Goal: Task Accomplishment & Management: Manage account settings

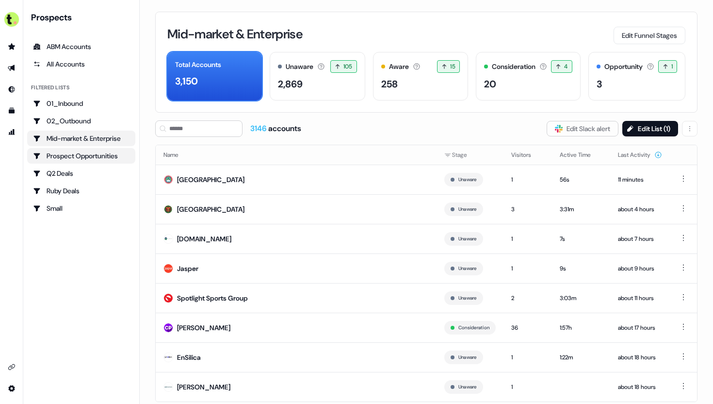
click at [89, 151] on div "Prospect Opportunities" at bounding box center [81, 156] width 97 height 10
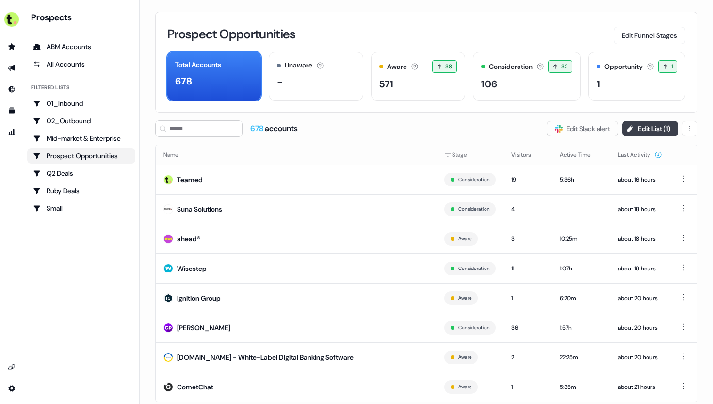
click at [638, 124] on button "Edit List ( 1 )" at bounding box center [651, 129] width 56 height 16
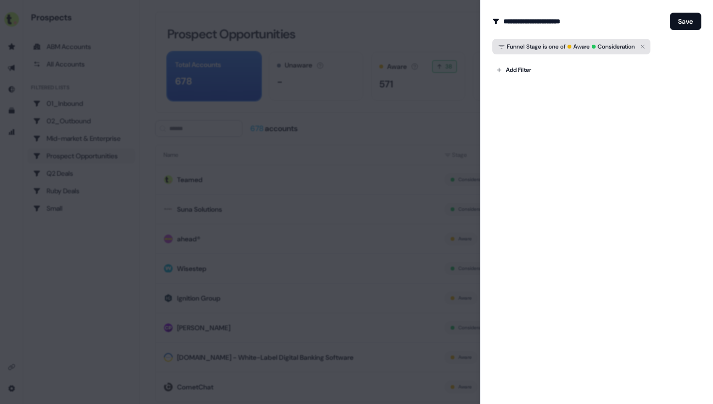
click at [603, 45] on span "Consideration" at bounding box center [613, 47] width 43 height 10
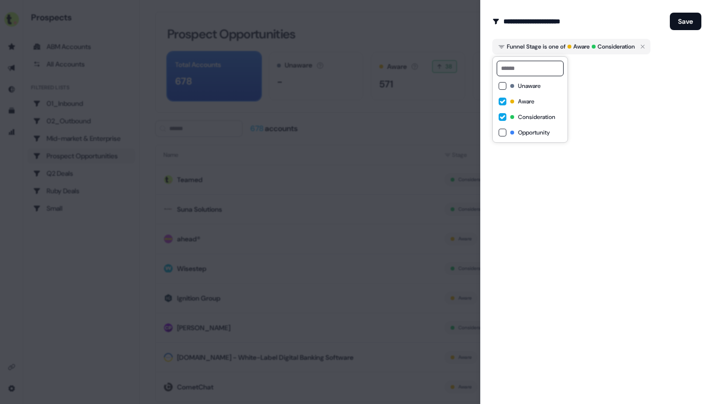
click at [504, 101] on button "Aware" at bounding box center [503, 102] width 8 height 8
click at [504, 136] on button "Opportunity" at bounding box center [503, 133] width 8 height 8
click at [676, 16] on button "Save" at bounding box center [686, 21] width 32 height 17
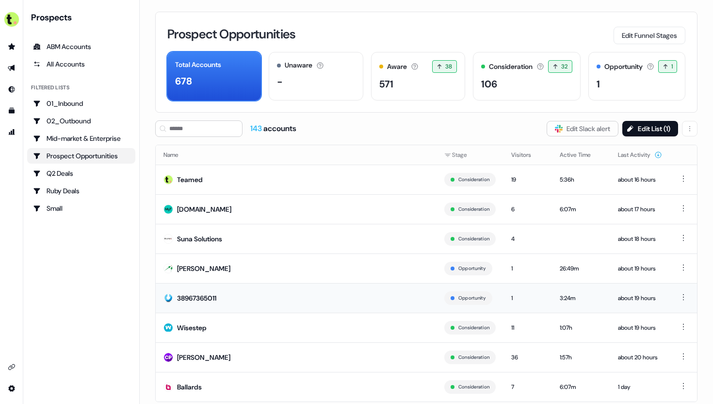
click at [189, 298] on div "38967365011" at bounding box center [196, 298] width 39 height 10
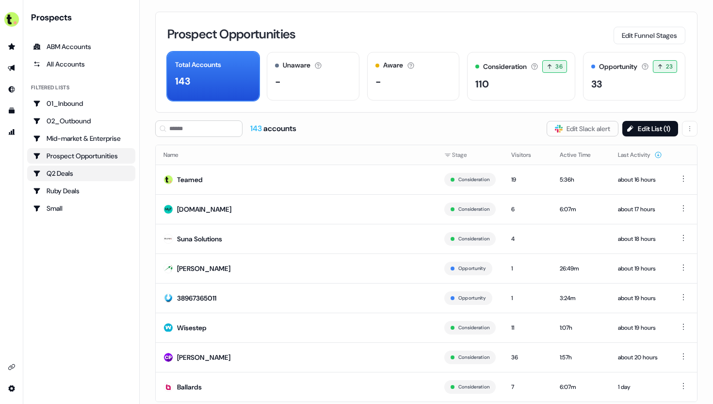
click at [71, 172] on div "Q2 Deals" at bounding box center [81, 173] width 97 height 10
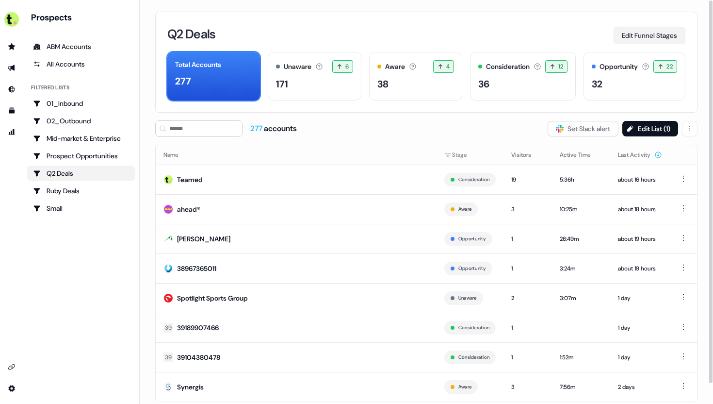
click at [663, 32] on button "Edit Funnel Stages" at bounding box center [650, 35] width 72 height 17
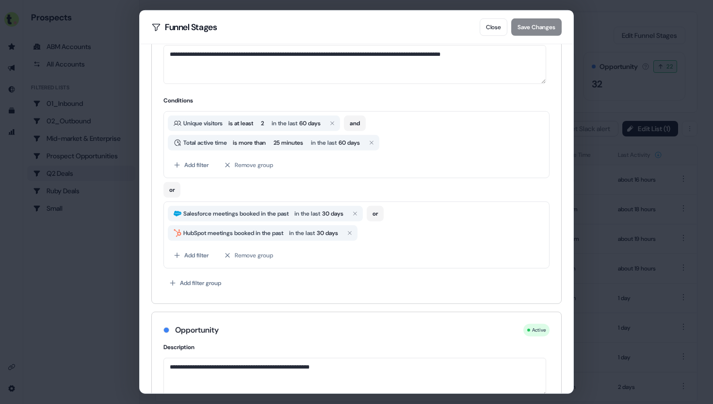
scroll to position [443, 0]
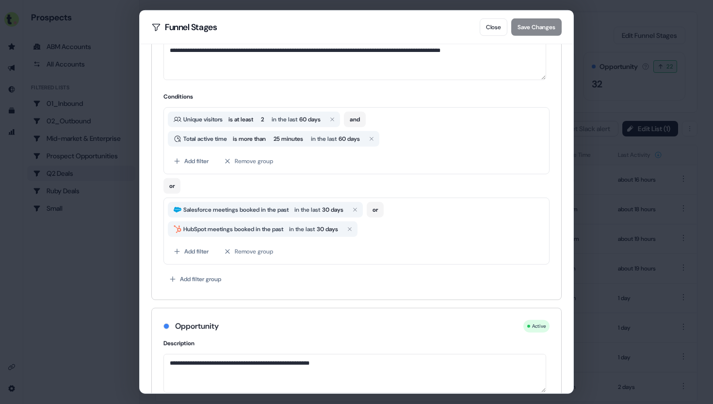
click at [610, 73] on div "**********" at bounding box center [356, 202] width 713 height 404
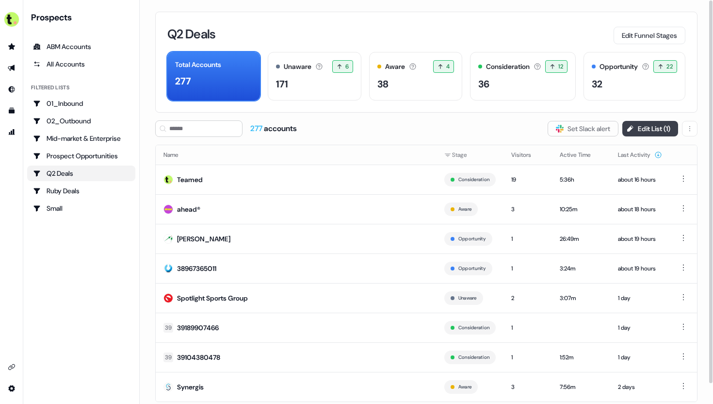
click at [649, 134] on button "Edit List ( 1 )" at bounding box center [651, 129] width 56 height 16
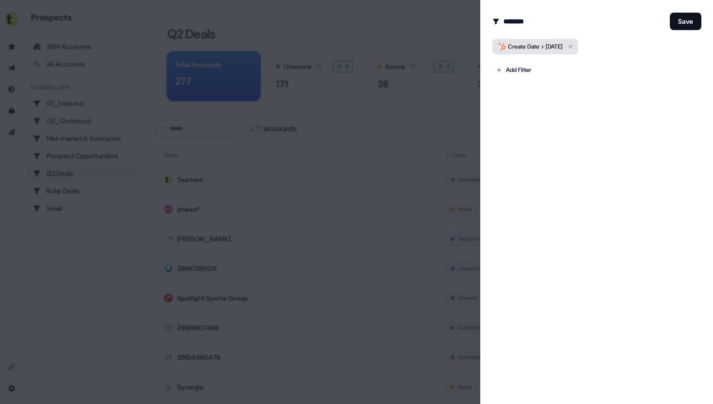
click at [542, 43] on div "Create Date > [DATE]" at bounding box center [535, 47] width 55 height 10
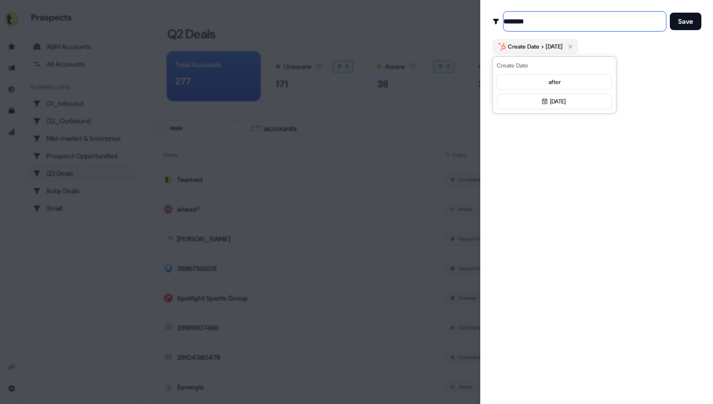
click at [605, 30] on input "********" at bounding box center [585, 21] width 163 height 19
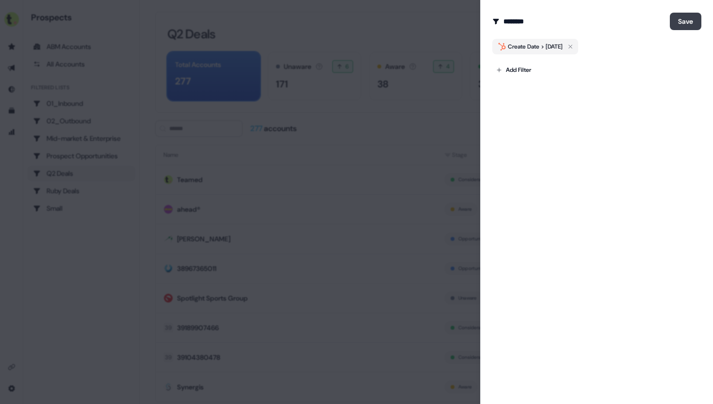
click at [676, 22] on button "Save" at bounding box center [686, 21] width 32 height 17
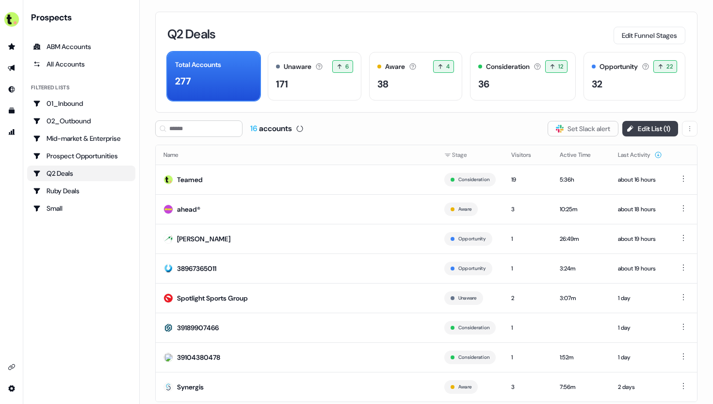
click at [641, 127] on button "Edit List ( 1 )" at bounding box center [651, 129] width 56 height 16
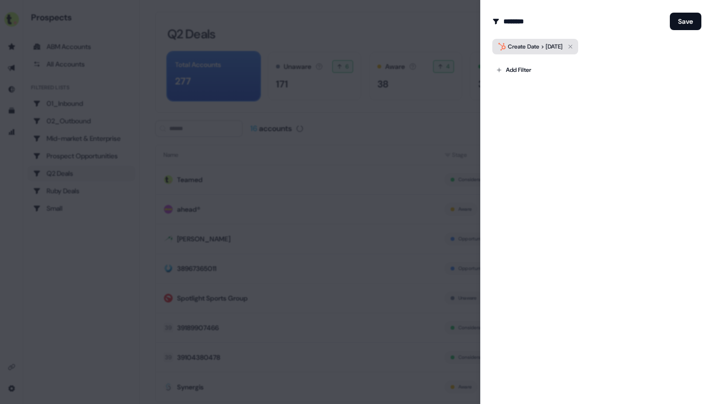
click at [563, 50] on div "Create Date > [DATE]" at bounding box center [535, 47] width 55 height 10
click at [565, 100] on button "[DATE]" at bounding box center [554, 102] width 115 height 16
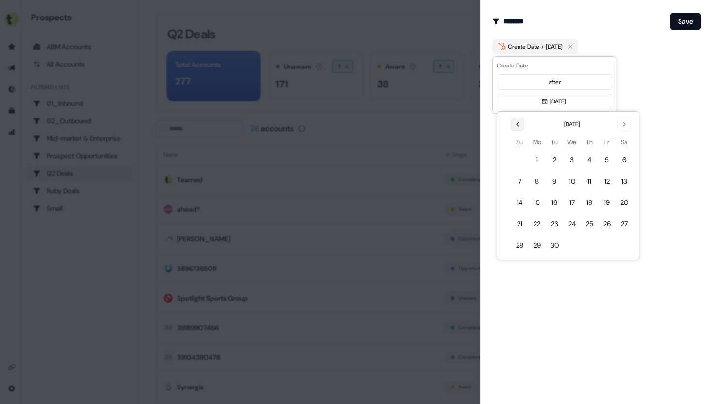
click at [517, 125] on icon "Go to the Previous Month" at bounding box center [518, 124] width 8 height 8
click at [608, 159] on button "1" at bounding box center [606, 159] width 17 height 17
click at [683, 20] on button "Save" at bounding box center [686, 21] width 32 height 17
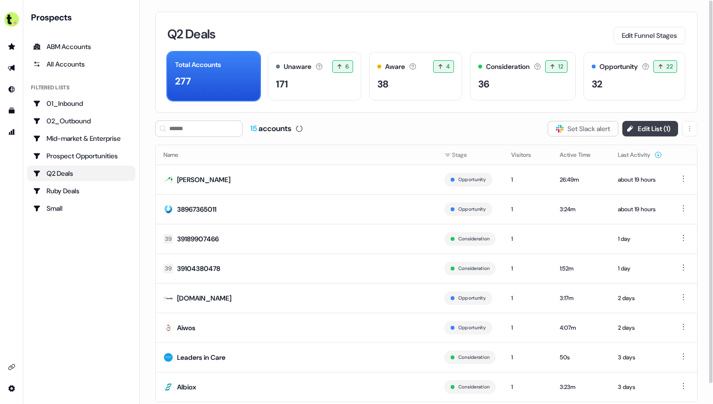
click at [642, 132] on button "Edit List ( 1 )" at bounding box center [651, 129] width 56 height 16
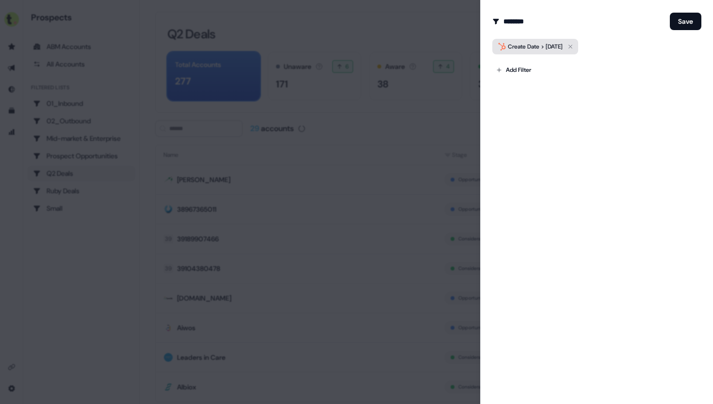
click at [533, 46] on div "Create Date > [DATE]" at bounding box center [535, 47] width 55 height 10
click at [453, 80] on div at bounding box center [356, 202] width 713 height 404
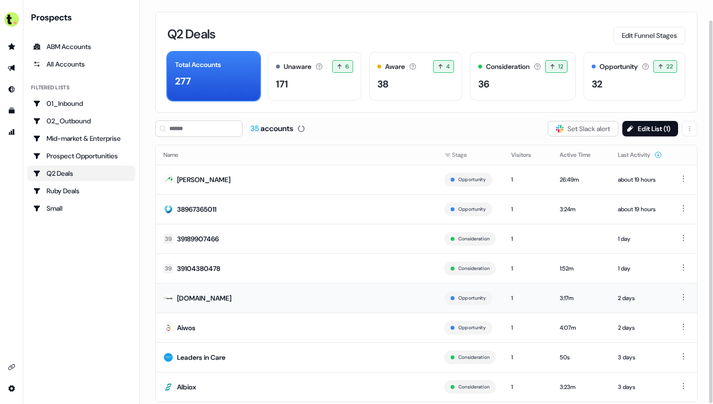
scroll to position [21, 0]
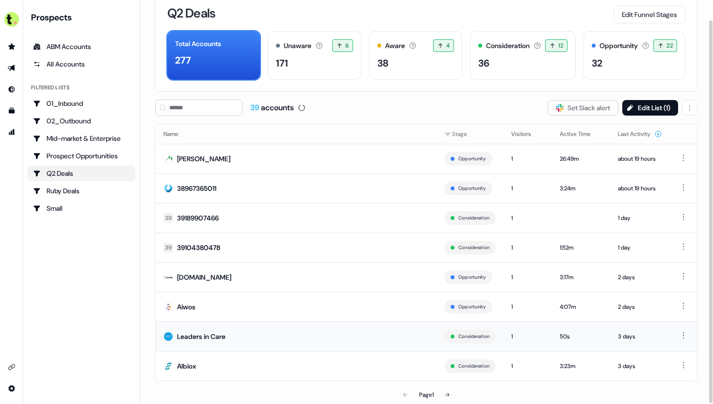
click at [230, 338] on td "Leaders in Care" at bounding box center [296, 336] width 281 height 30
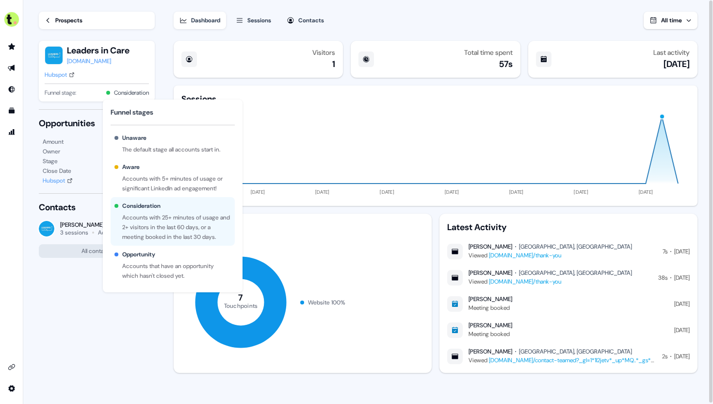
click at [149, 266] on div "Accounts that have an opportunity which hasn't closed yet." at bounding box center [176, 270] width 109 height 19
click at [127, 93] on button "Consideration" at bounding box center [131, 93] width 35 height 10
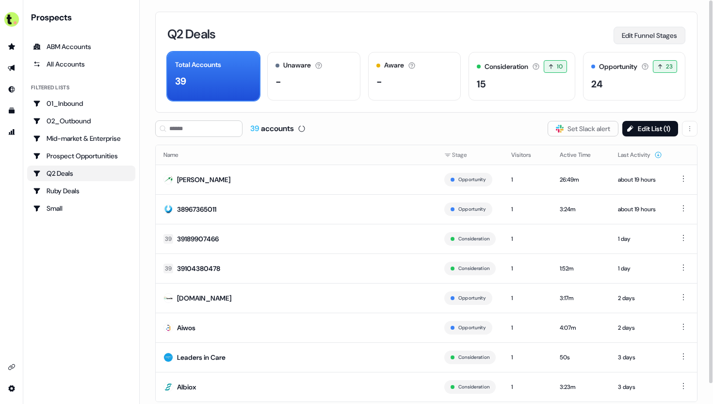
click at [656, 41] on button "Edit Funnel Stages" at bounding box center [650, 35] width 72 height 17
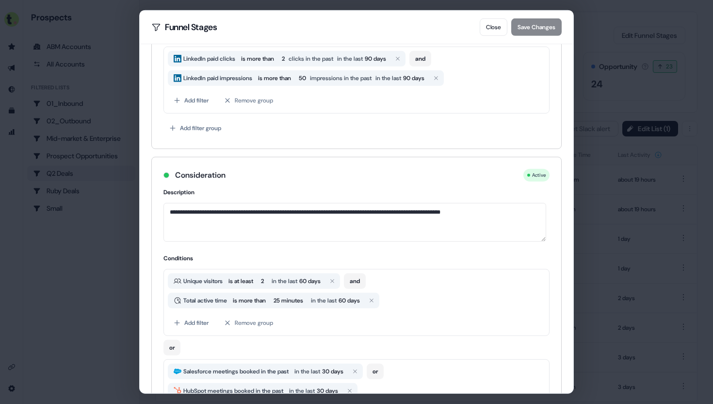
scroll to position [579, 0]
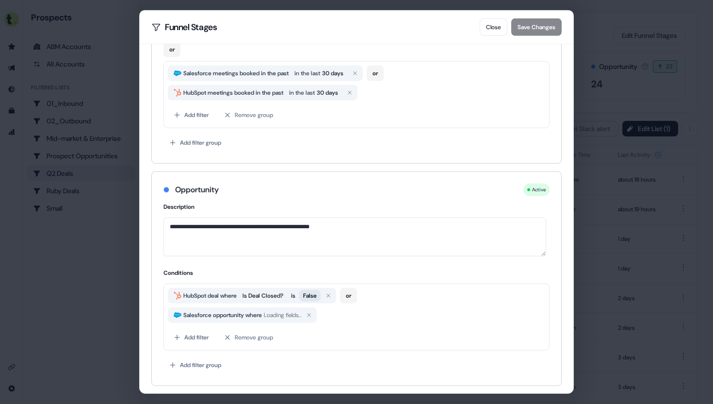
click at [320, 298] on button "False" at bounding box center [309, 296] width 21 height 12
click at [319, 298] on button "True" at bounding box center [308, 296] width 19 height 12
click at [254, 296] on span "Is Deal Closed?" at bounding box center [263, 296] width 41 height 10
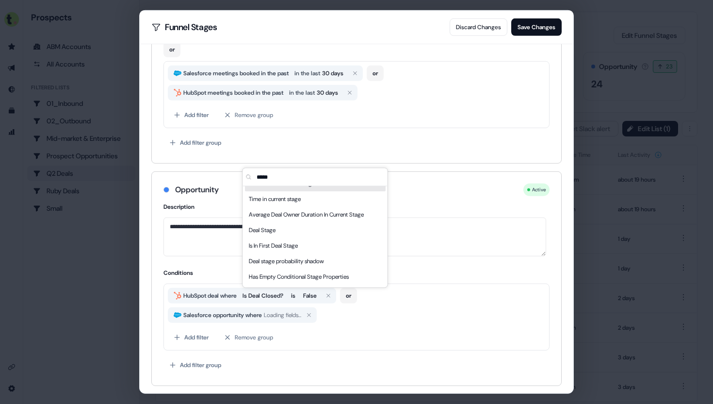
scroll to position [78, 0]
type input "*****"
click at [305, 231] on div "Deal Stage" at bounding box center [315, 229] width 141 height 16
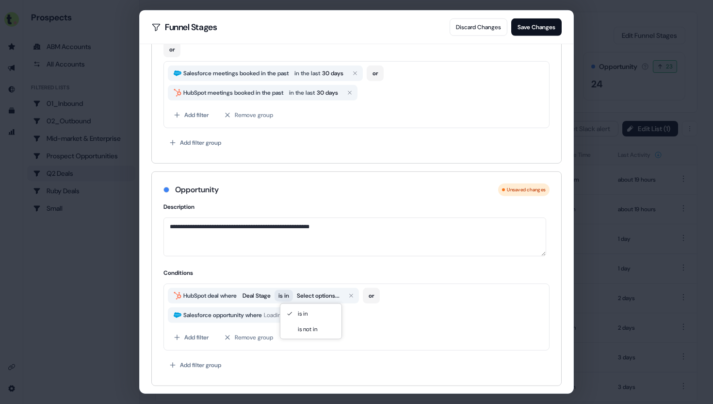
click at [289, 295] on span "is in" at bounding box center [284, 296] width 11 height 10
click at [297, 295] on span "is not in" at bounding box center [289, 296] width 21 height 10
click at [330, 303] on div "HubSpot deal where Deal Stage is in Select options... or Salesforce opportunity…" at bounding box center [357, 305] width 378 height 35
click at [331, 296] on button "Select options..." at bounding box center [318, 296] width 50 height 12
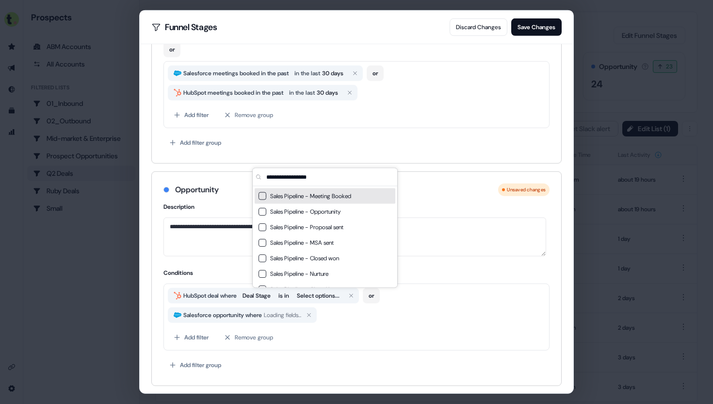
click at [333, 196] on span "Sales Pipeline - Meeting Booked" at bounding box center [330, 196] width 121 height 10
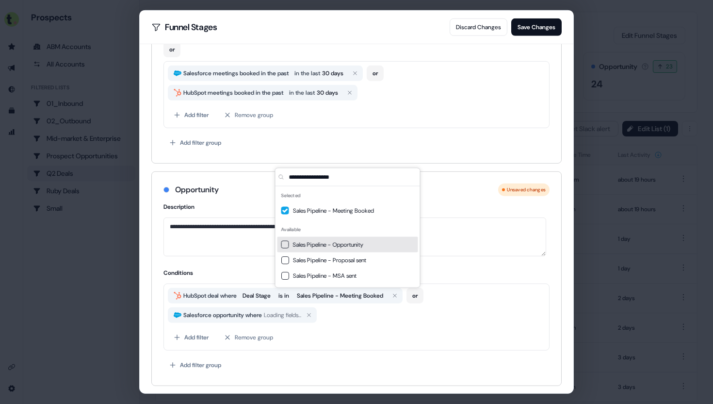
click at [335, 242] on span "Sales Pipeline - Opportunity" at bounding box center [353, 245] width 121 height 10
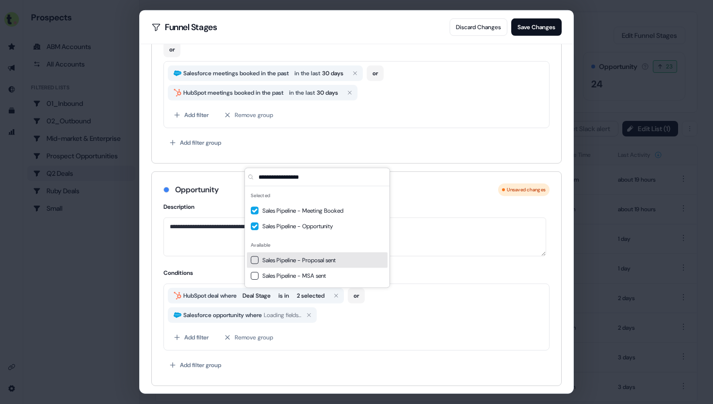
click at [320, 258] on span "Sales Pipeline - Proposal sent" at bounding box center [323, 260] width 121 height 10
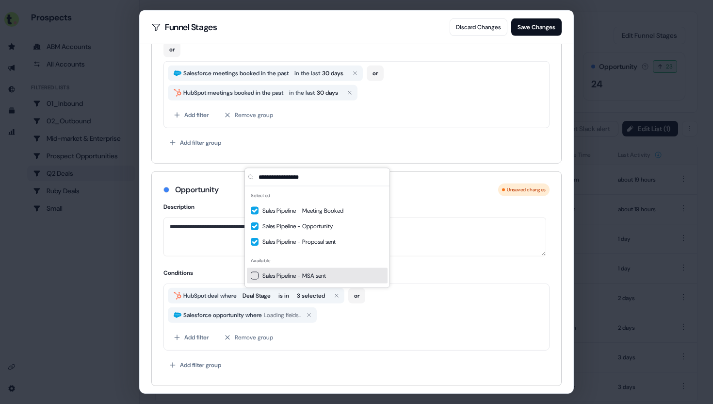
click at [317, 271] on span "Sales Pipeline - MSA sent" at bounding box center [323, 276] width 121 height 10
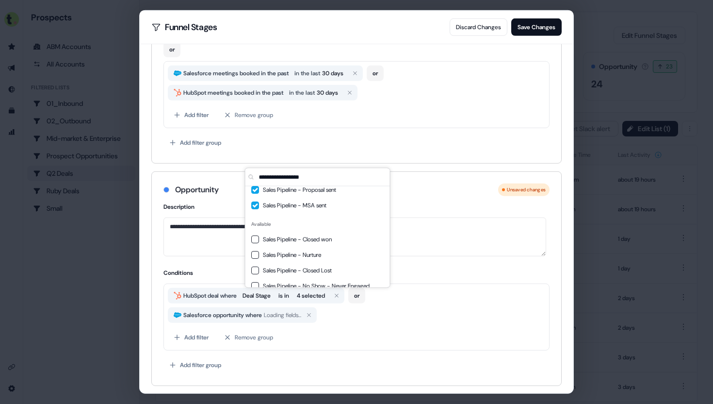
scroll to position [54, 0]
click at [319, 247] on div "Sales Pipeline - Nurture" at bounding box center [317, 253] width 141 height 16
click at [312, 252] on span "Sales Pipeline - Nurture" at bounding box center [323, 253] width 121 height 10
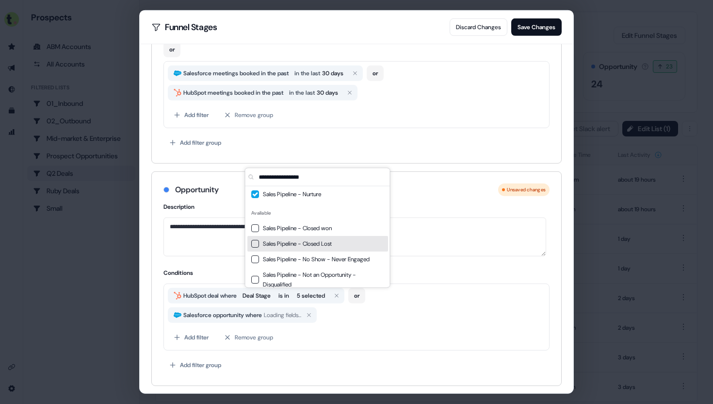
click at [300, 245] on span "Sales Pipeline - Closed Lost" at bounding box center [323, 244] width 121 height 10
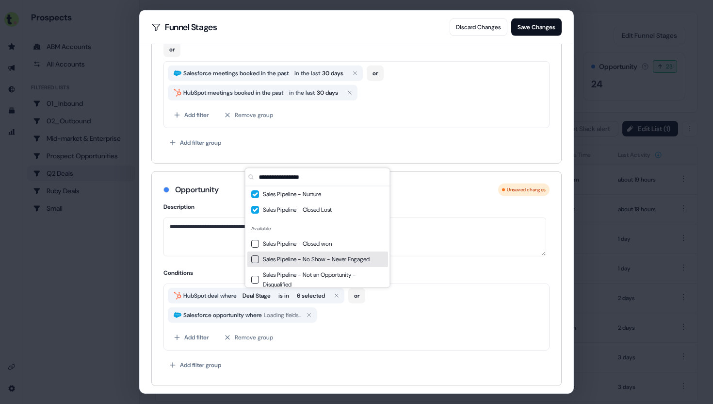
click at [299, 256] on span "Sales Pipeline - No Show - Never Engaged" at bounding box center [323, 259] width 121 height 10
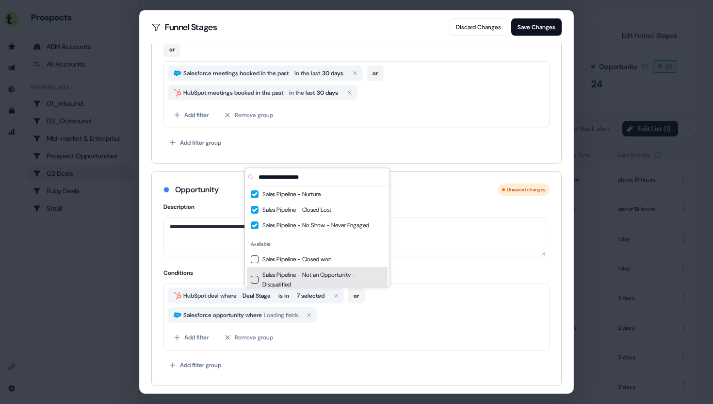
click at [298, 270] on span "Sales Pipeline - Not an Opportunity - Disqualified" at bounding box center [323, 279] width 121 height 19
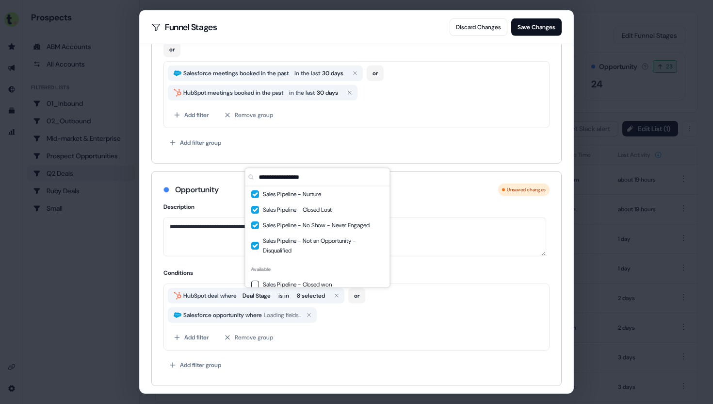
scroll to position [124, 0]
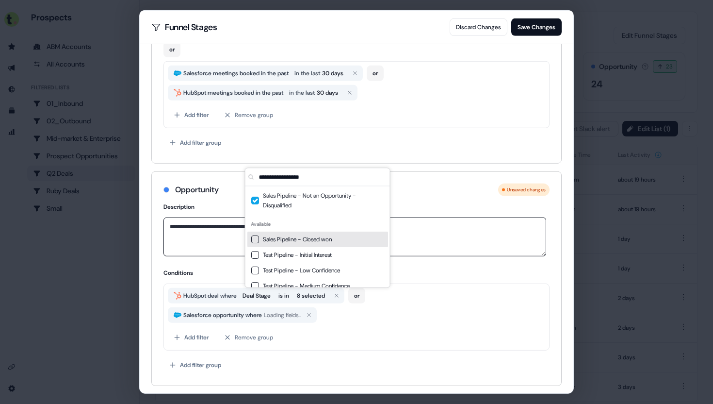
click at [420, 240] on textarea "**********" at bounding box center [355, 236] width 383 height 39
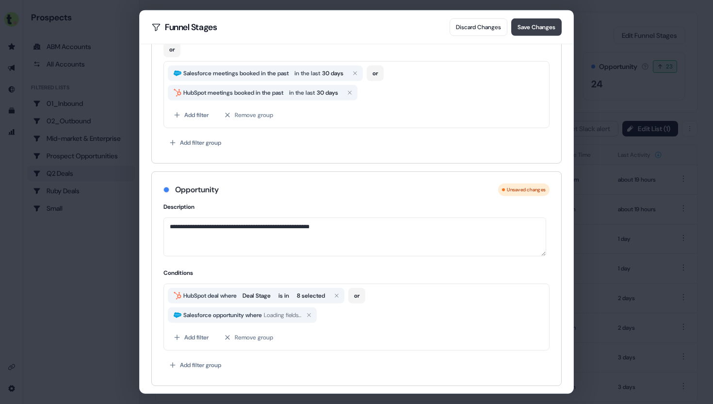
click at [546, 27] on button "Save Changes" at bounding box center [536, 26] width 50 height 17
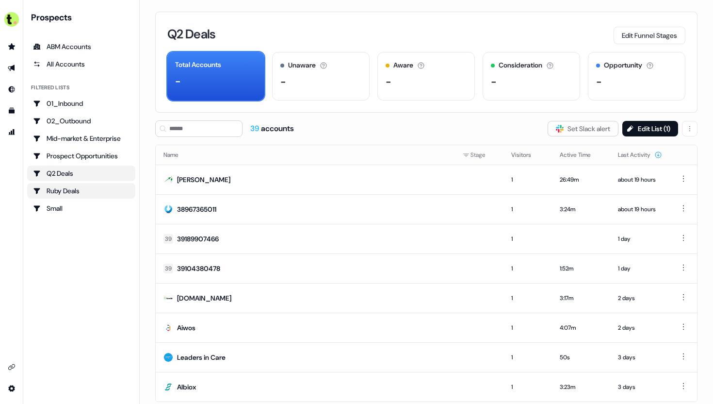
click at [124, 194] on div "Ruby Deals" at bounding box center [81, 191] width 97 height 10
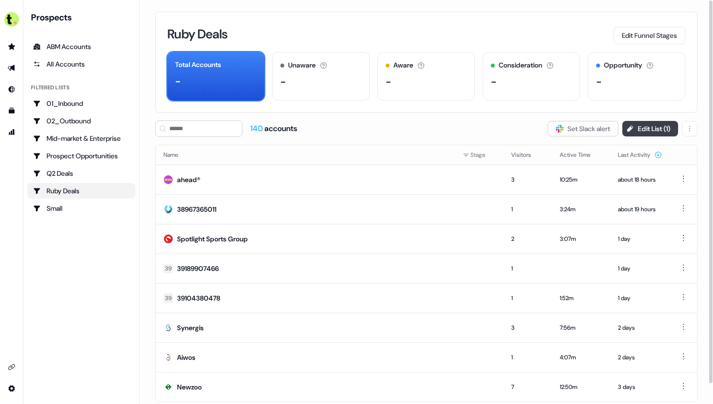
click at [627, 128] on icon at bounding box center [630, 128] width 6 height 6
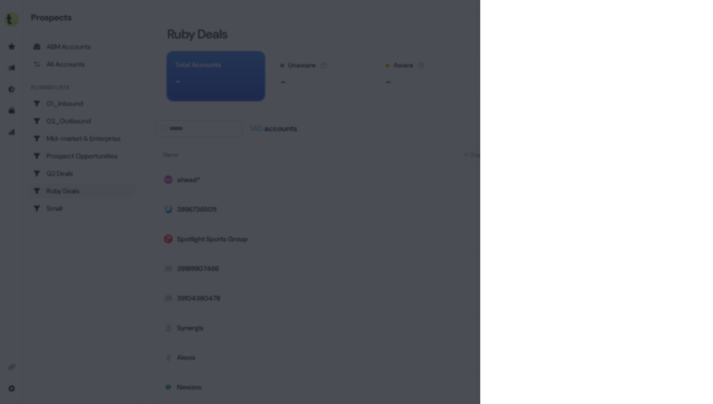
click at [459, 84] on div at bounding box center [356, 202] width 713 height 404
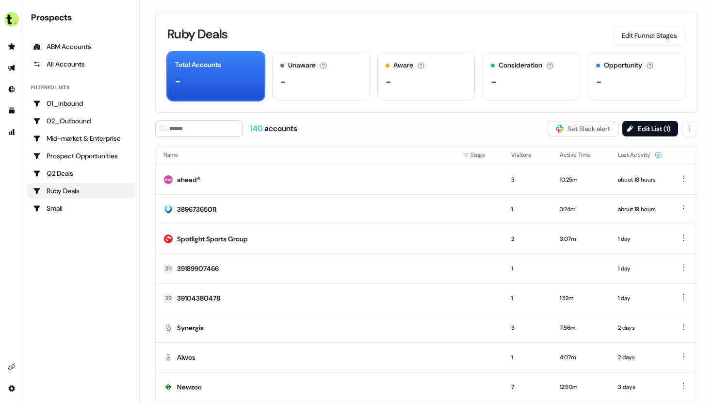
click at [69, 215] on div "Prospects ABM Accounts All Accounts Filtered lists 01_Inbound 02_Outbound Mid-m…" at bounding box center [81, 202] width 108 height 380
click at [65, 210] on div "Small" at bounding box center [81, 208] width 97 height 10
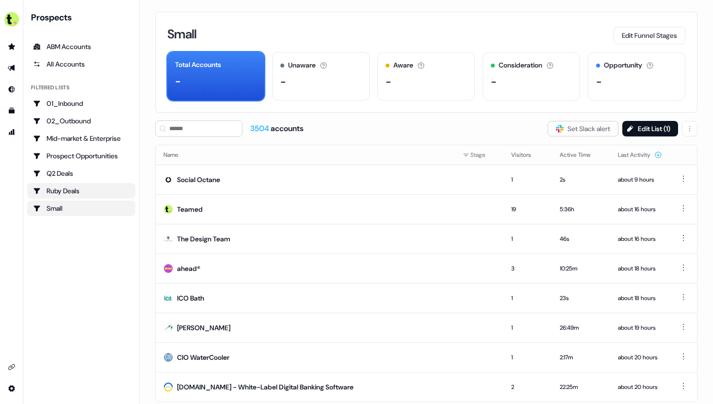
click at [85, 195] on div "Ruby Deals" at bounding box center [81, 191] width 97 height 10
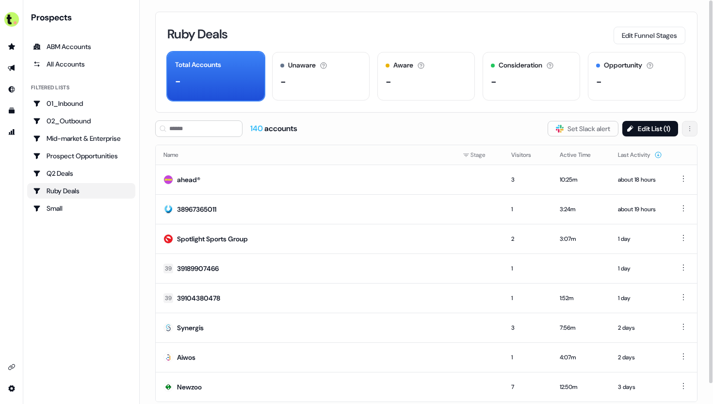
click at [686, 127] on html "For the best experience switch devices to a bigger screen. Go to Userled.io Pro…" at bounding box center [356, 202] width 713 height 404
click at [674, 148] on span "Delete" at bounding box center [666, 149] width 18 height 8
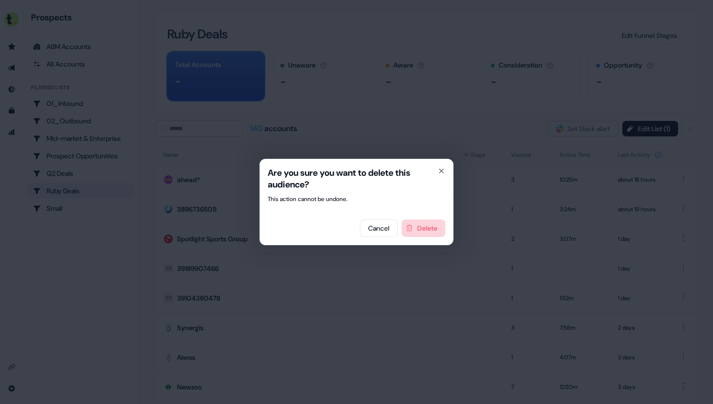
click at [428, 230] on button "Delete" at bounding box center [424, 227] width 44 height 17
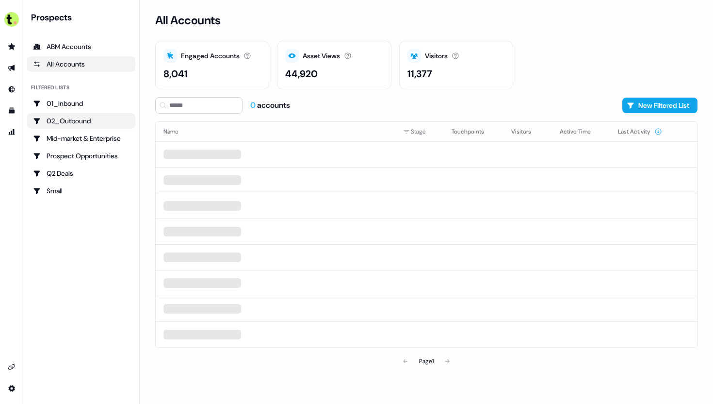
click at [108, 123] on div "02_Outbound" at bounding box center [81, 121] width 97 height 10
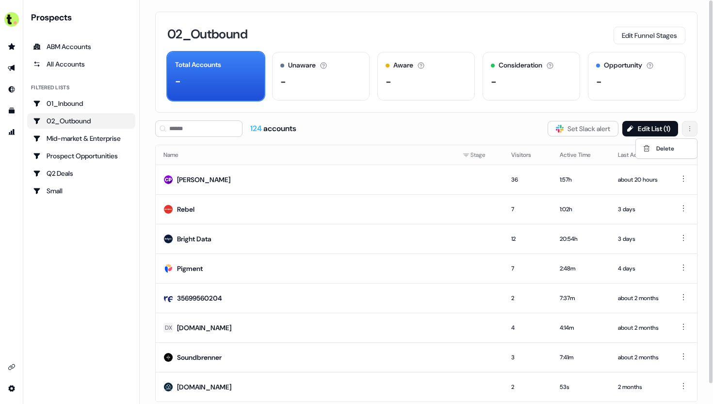
click at [693, 130] on html "For the best experience switch devices to a bigger screen. Go to Userled.io Pro…" at bounding box center [356, 202] width 713 height 404
click at [667, 147] on span "Delete" at bounding box center [666, 149] width 18 height 8
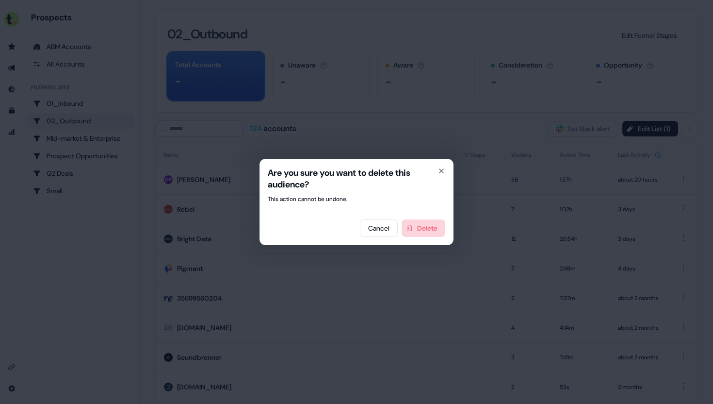
click at [421, 221] on button "Delete" at bounding box center [424, 227] width 44 height 17
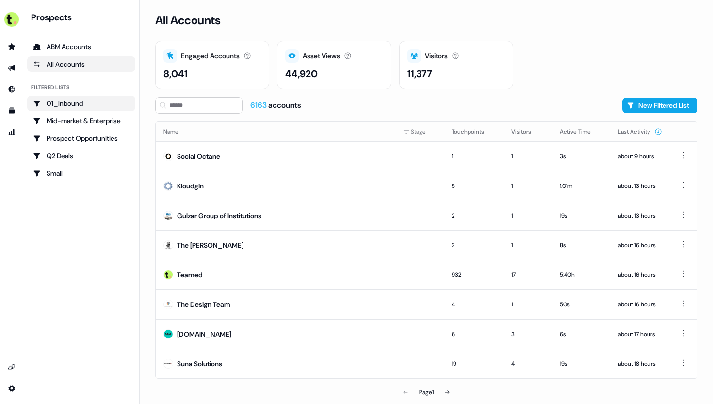
click at [104, 101] on div "01_Inbound" at bounding box center [81, 104] width 97 height 10
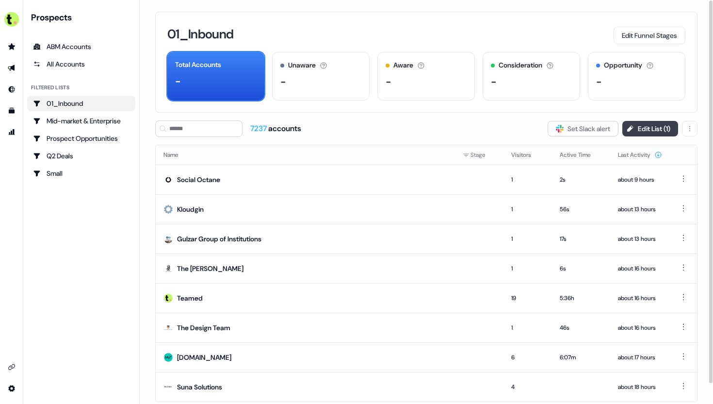
click at [651, 123] on button "Edit List ( 1 )" at bounding box center [651, 129] width 56 height 16
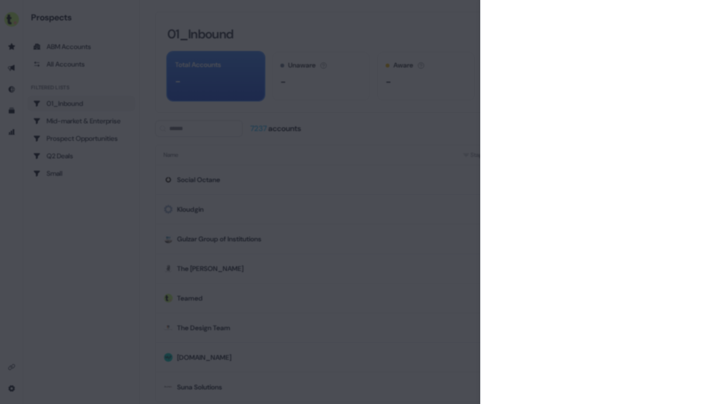
click at [447, 23] on div at bounding box center [356, 202] width 713 height 404
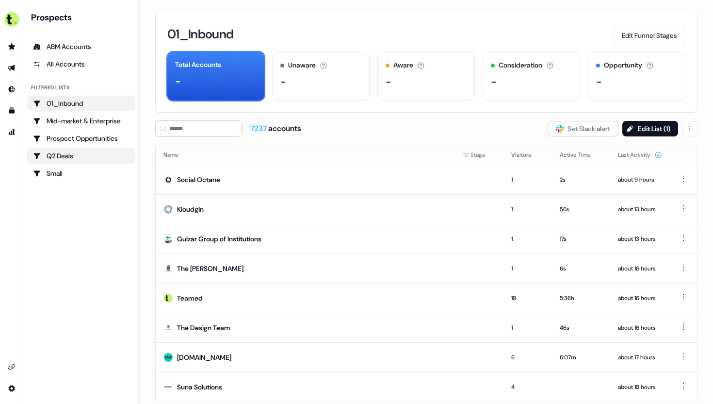
click at [96, 149] on link "Q2 Deals" at bounding box center [81, 156] width 108 height 16
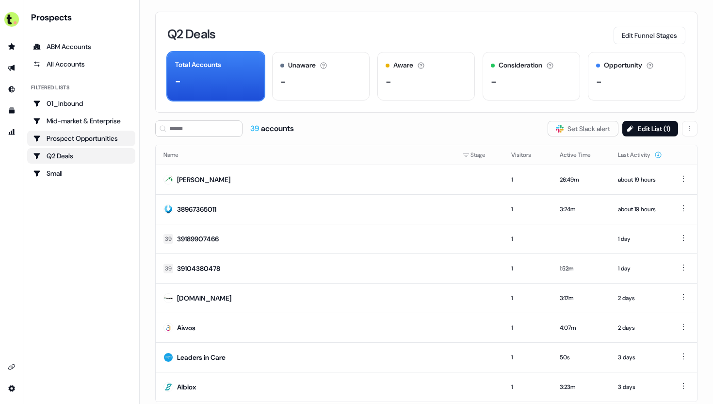
click at [101, 133] on div "Prospect Opportunities" at bounding box center [81, 138] width 97 height 10
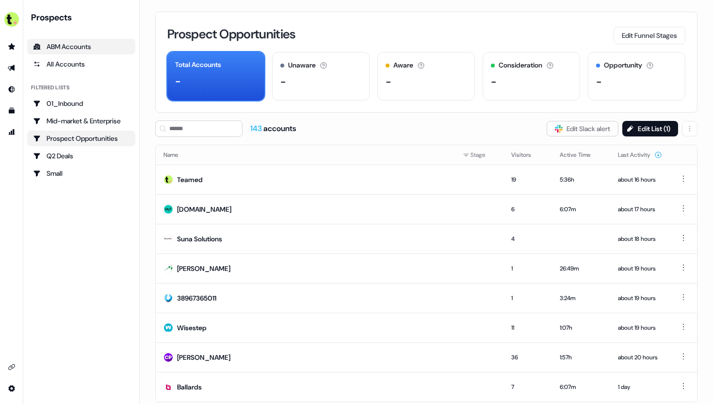
click at [80, 49] on div "ABM Accounts" at bounding box center [81, 47] width 97 height 10
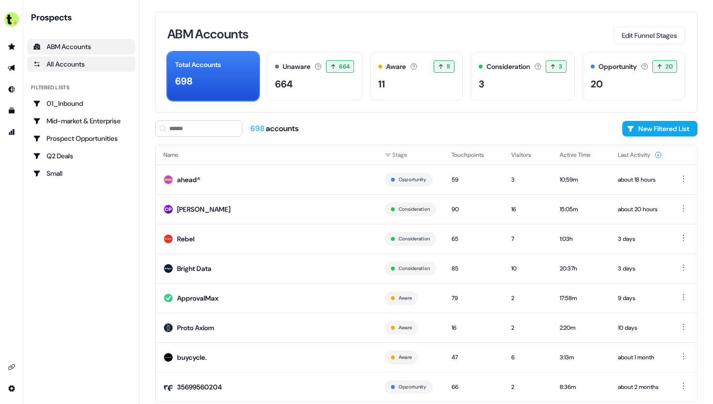
click at [92, 59] on div "All Accounts" at bounding box center [81, 64] width 97 height 10
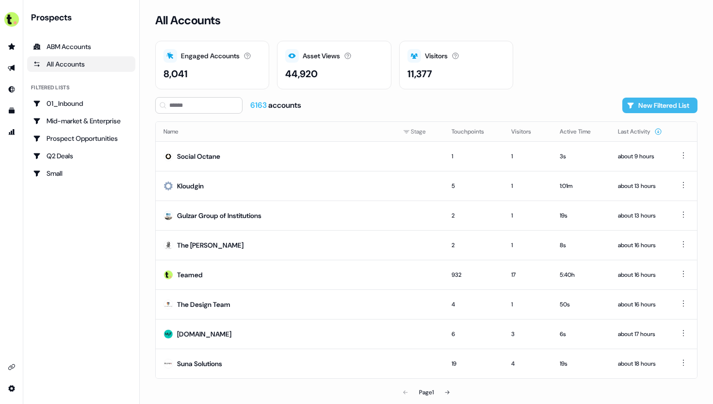
click at [652, 107] on button "New Filtered List" at bounding box center [660, 106] width 75 height 16
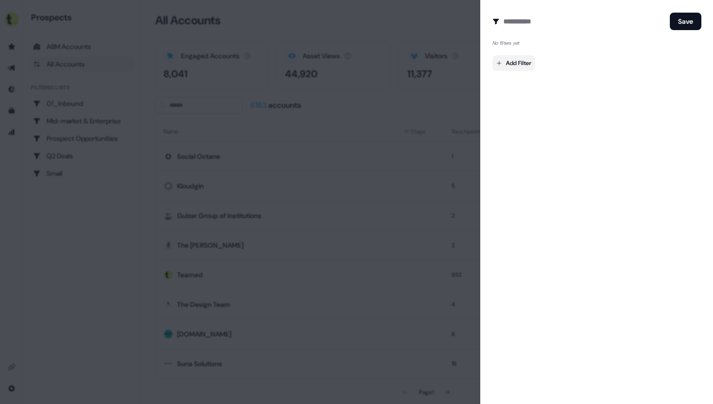
click at [523, 67] on body "For the best experience switch devices to a bigger screen. Go to Userled.io Pro…" at bounding box center [356, 202] width 713 height 404
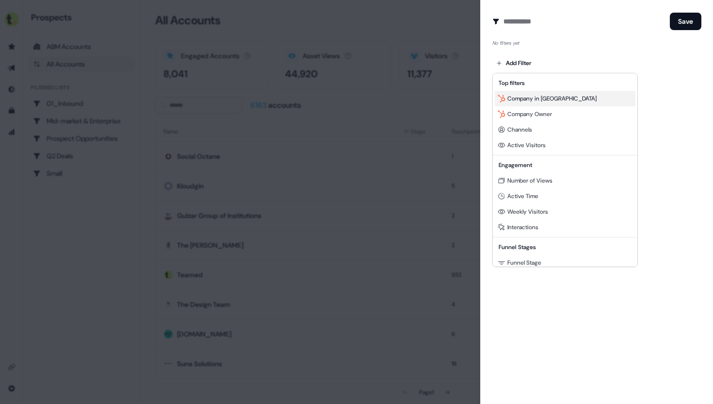
click at [554, 103] on div "Company in Hubspot" at bounding box center [565, 99] width 141 height 16
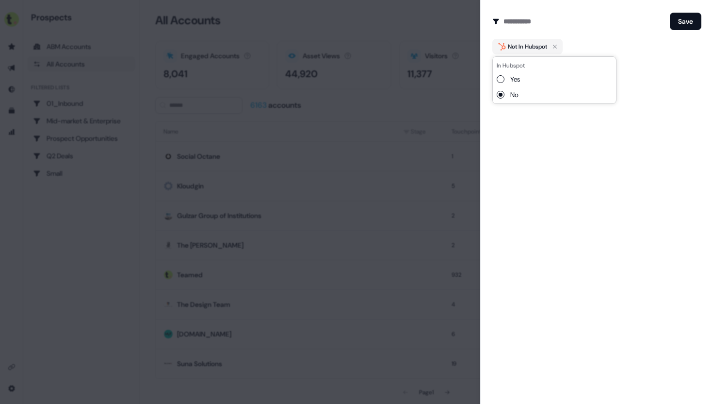
click at [498, 79] on button "Yes" at bounding box center [501, 79] width 8 height 8
click at [555, 131] on div "Create Audience Filter Create a new audience by setting a name and configuring …" at bounding box center [596, 202] width 233 height 404
click at [546, 49] on icon "button" at bounding box center [545, 47] width 12 height 12
click at [526, 63] on body "For the best experience switch devices to a bigger screen. Go to Userled.io Pro…" at bounding box center [356, 202] width 713 height 404
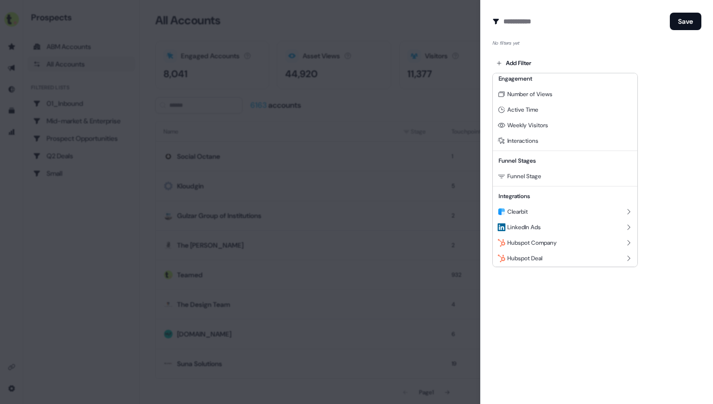
scroll to position [88, 0]
click at [544, 174] on div "Funnel Stage" at bounding box center [565, 175] width 141 height 16
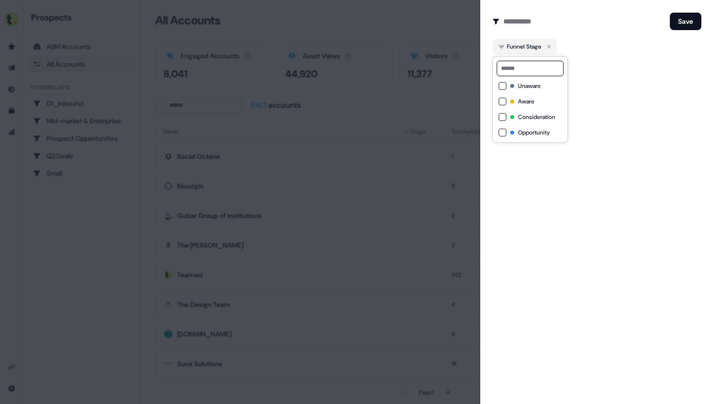
click at [608, 96] on div "Create Audience Filter Create a new audience by setting a name and configuring …" at bounding box center [596, 202] width 233 height 404
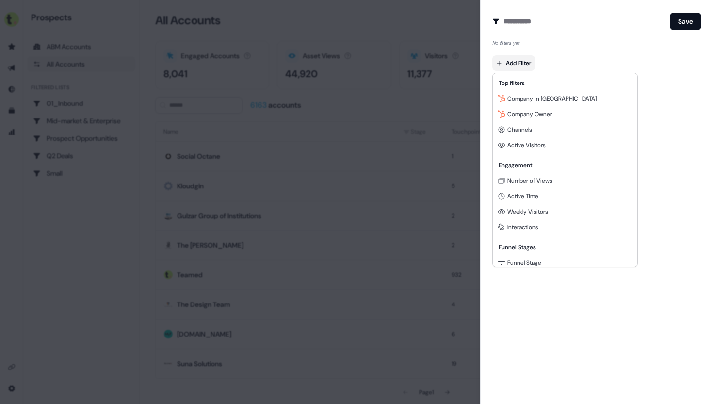
click at [518, 64] on body "For the best experience switch devices to a bigger screen. Go to Userled.io Pro…" at bounding box center [356, 202] width 713 height 404
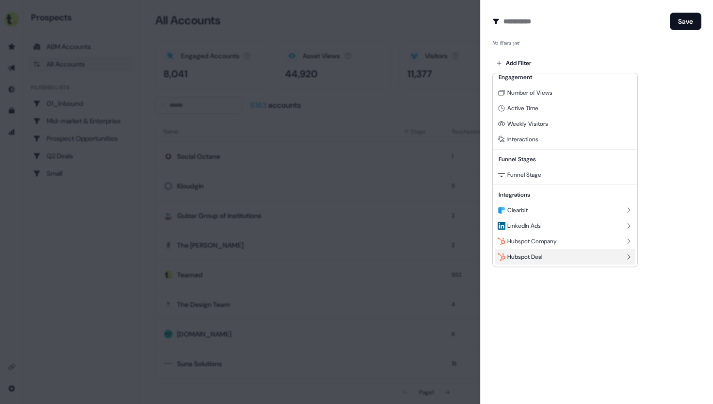
click at [554, 254] on div "Hubspot Deal" at bounding box center [565, 257] width 141 height 16
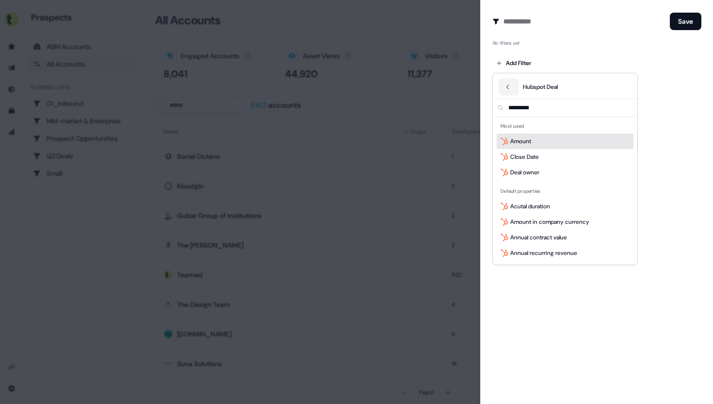
scroll to position [0, 0]
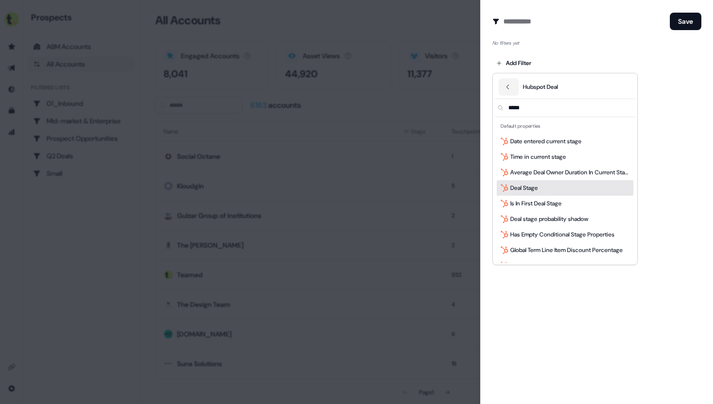
type input "*****"
click at [543, 183] on div "Deal Stage" at bounding box center [565, 188] width 137 height 16
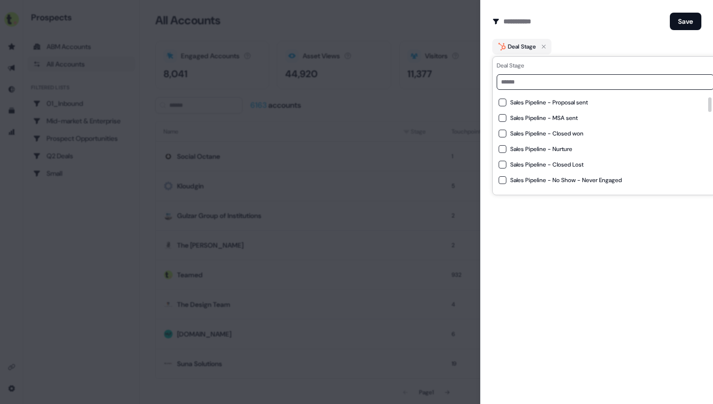
scroll to position [31, 0]
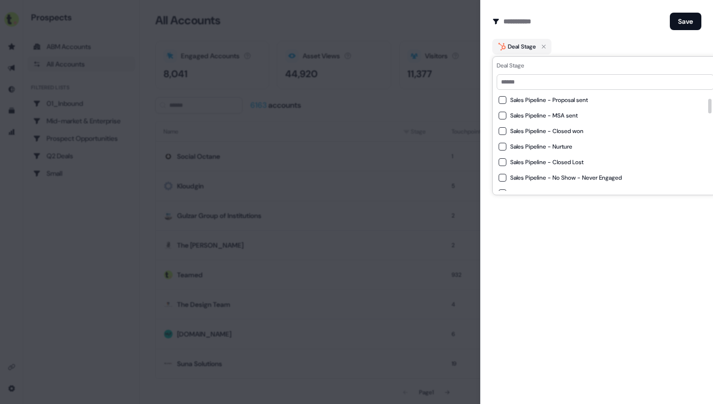
click at [503, 143] on button "Sales Pipeline - Nurture" at bounding box center [503, 147] width 8 height 8
click at [503, 160] on button "Sales Pipeline - Closed Lost" at bounding box center [503, 162] width 8 height 8
click at [500, 179] on button "Sales Pipeline - No Show - Never Engaged" at bounding box center [503, 178] width 8 height 8
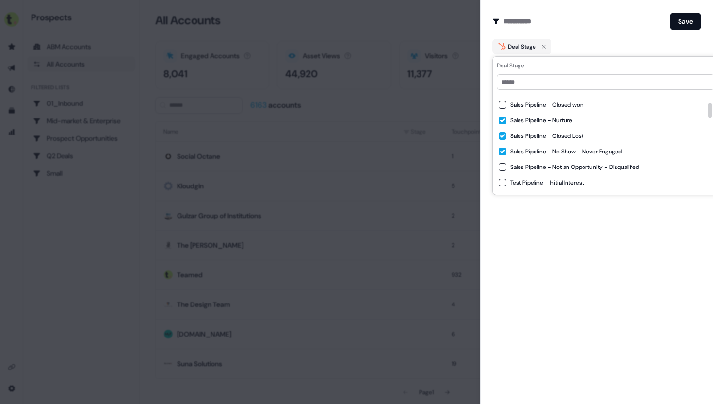
scroll to position [58, 0]
click at [500, 167] on button "Sales Pipeline - Not an Opportunity - Disqualified" at bounding box center [503, 166] width 8 height 8
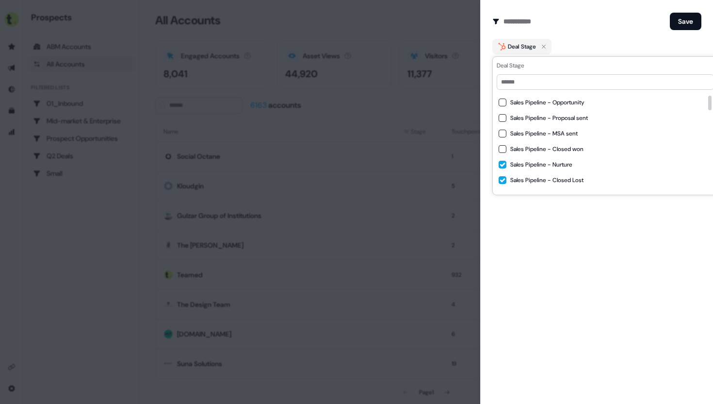
scroll to position [5, 0]
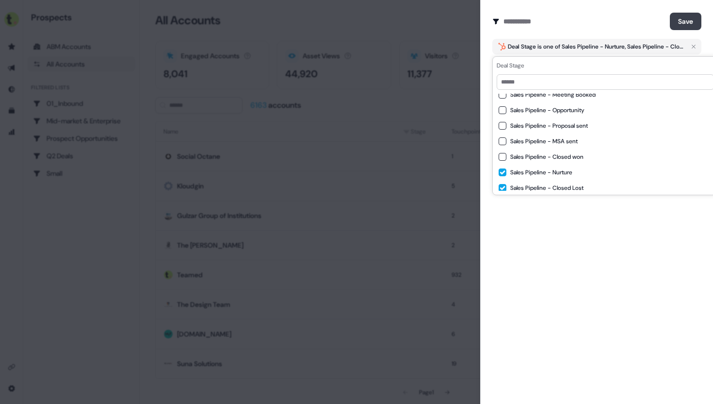
click at [692, 22] on button "Save" at bounding box center [686, 21] width 32 height 17
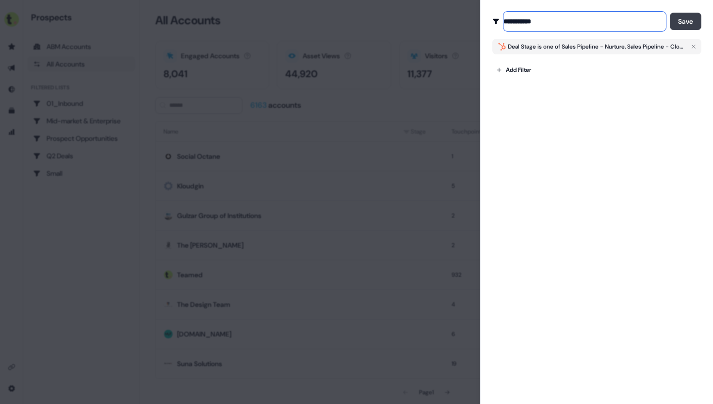
type input "**********"
click at [687, 19] on button "Save" at bounding box center [686, 21] width 32 height 17
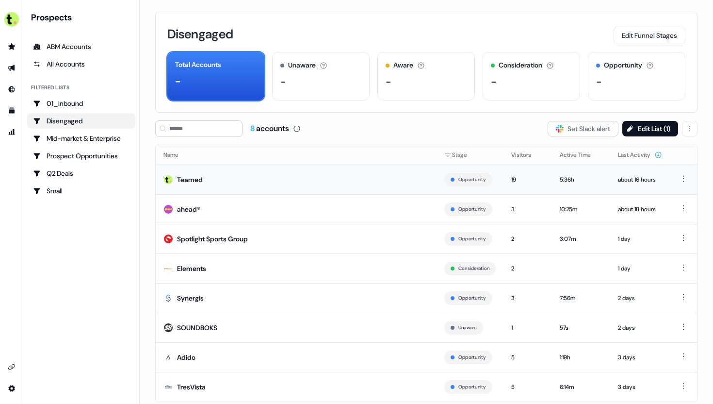
click at [309, 178] on td "Teamed" at bounding box center [296, 179] width 281 height 30
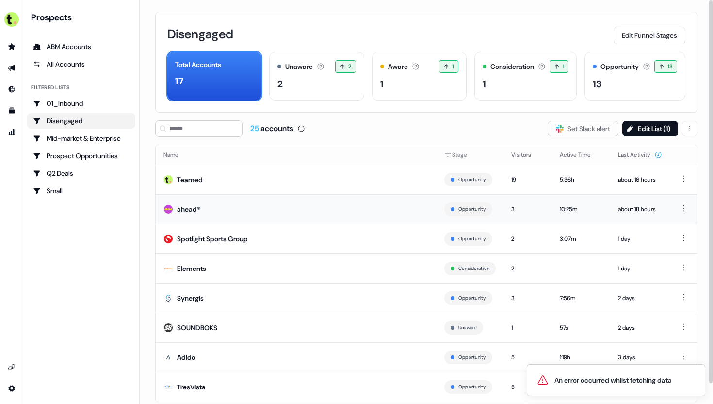
click at [186, 209] on div "ahead®" at bounding box center [188, 209] width 23 height 10
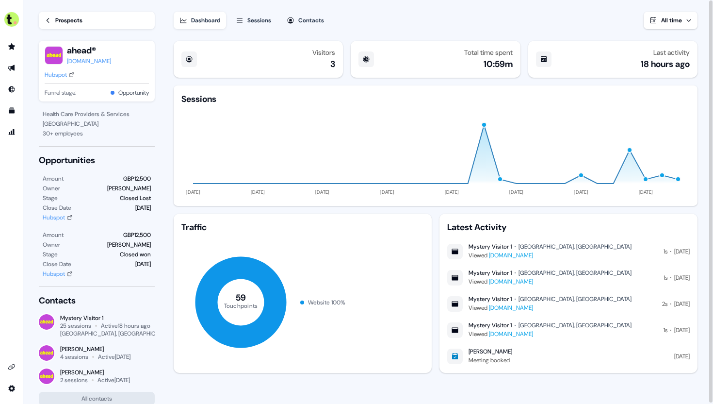
scroll to position [29, 0]
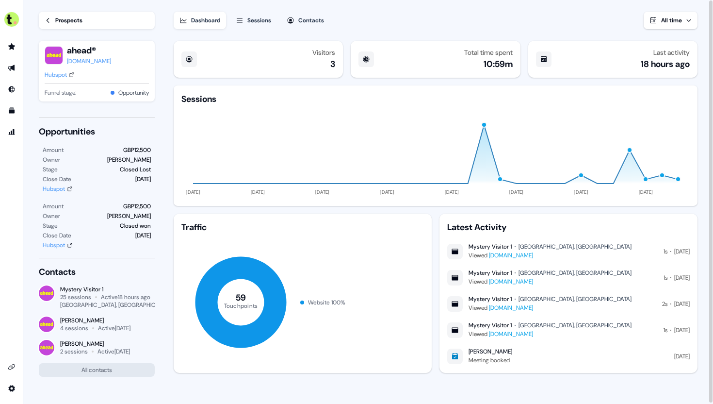
click at [65, 187] on div "Hubspot" at bounding box center [54, 189] width 22 height 10
click at [54, 244] on div "Hubspot" at bounding box center [54, 245] width 22 height 10
click at [49, 20] on icon at bounding box center [48, 20] width 7 height 7
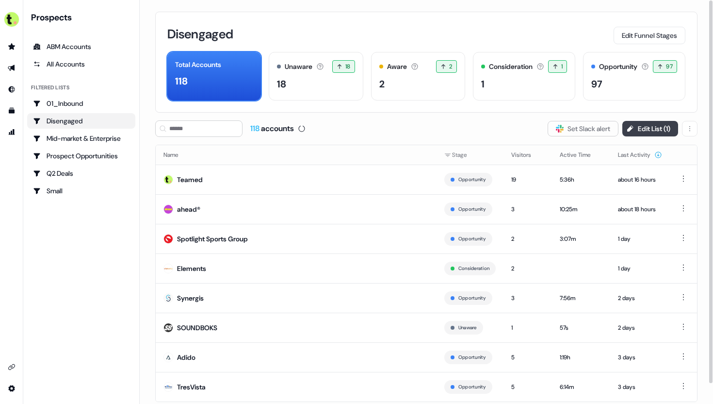
click at [652, 128] on button "Edit List ( 1 )" at bounding box center [651, 129] width 56 height 16
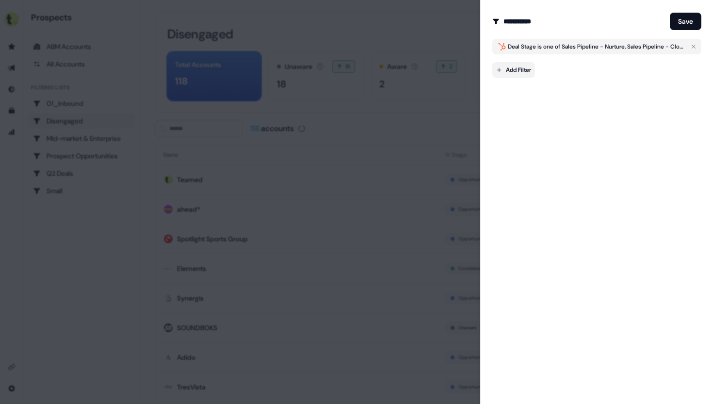
click at [521, 69] on body "For the best experience switch devices to a bigger screen. Go to Userled.io Pro…" at bounding box center [356, 202] width 713 height 404
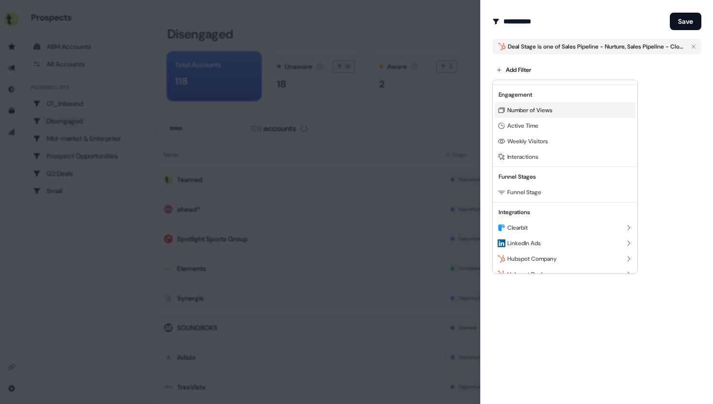
scroll to position [88, 0]
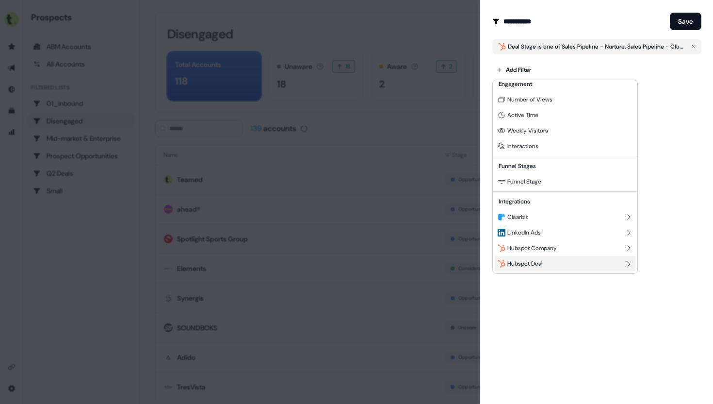
click at [541, 258] on div "Hubspot Deal" at bounding box center [565, 264] width 141 height 16
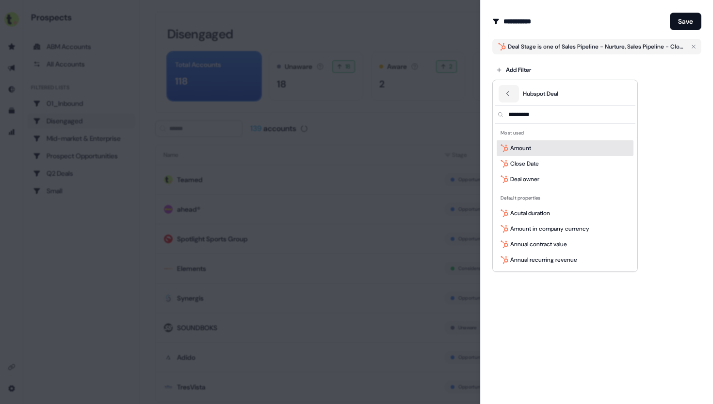
scroll to position [0, 0]
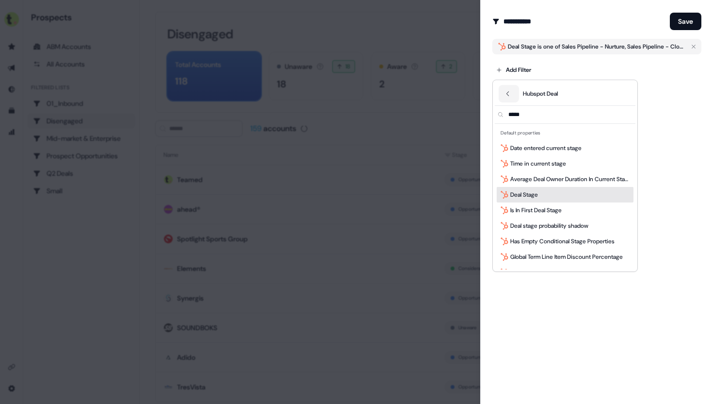
type input "*****"
click at [546, 198] on div "Deal Stage" at bounding box center [565, 195] width 137 height 16
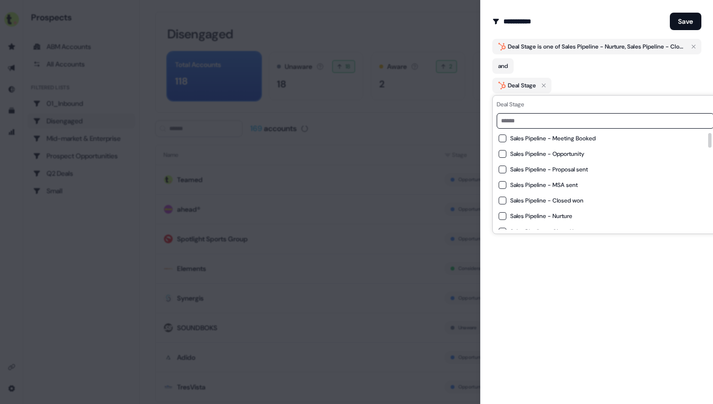
scroll to position [40, 0]
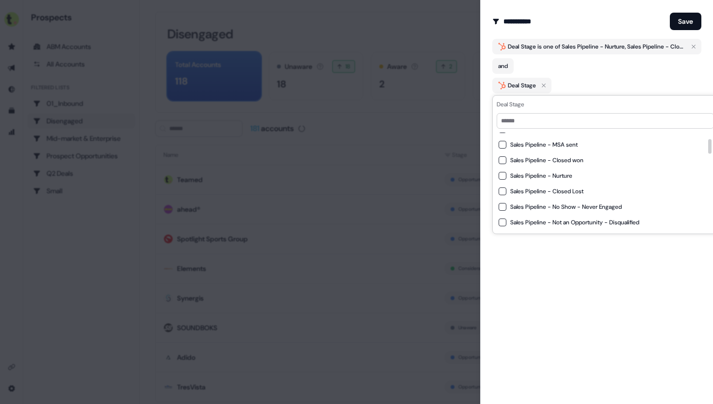
click at [540, 162] on span "Sales Pipeline - Closed won" at bounding box center [546, 160] width 73 height 8
click at [560, 291] on div "**********" at bounding box center [596, 202] width 233 height 404
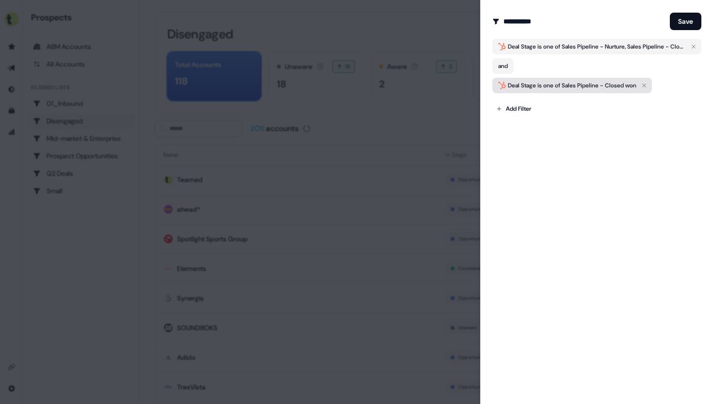
click at [608, 87] on span "Sales Pipeline - Closed won" at bounding box center [599, 86] width 75 height 8
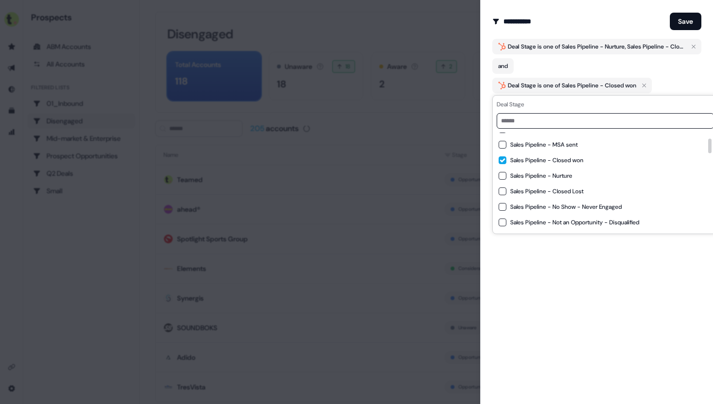
scroll to position [0, 0]
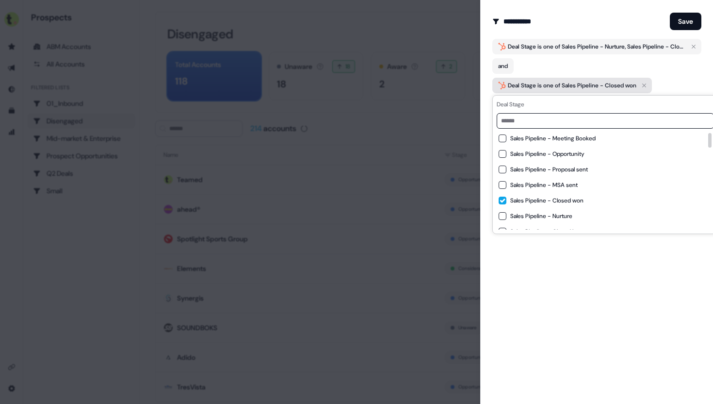
click at [650, 83] on icon "button" at bounding box center [645, 86] width 12 height 12
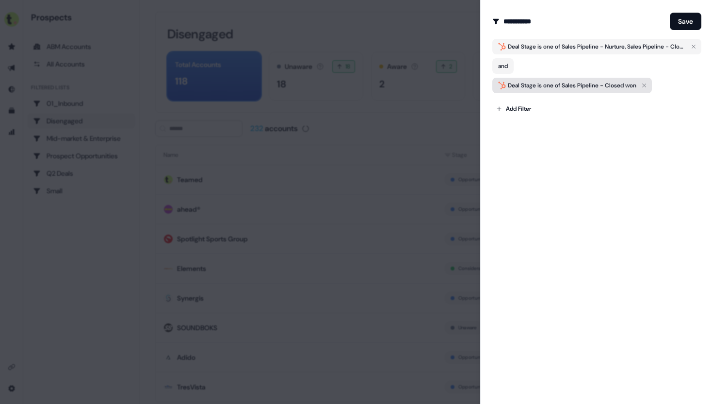
click at [650, 87] on icon "button" at bounding box center [645, 86] width 12 height 12
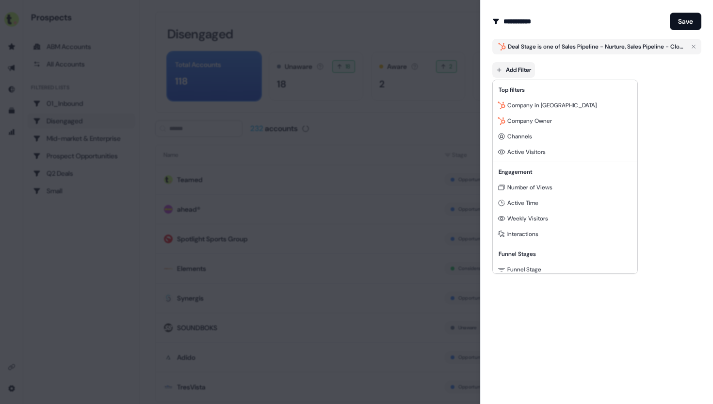
click at [523, 67] on body "For the best experience switch devices to a bigger screen. Go to Userled.io Pro…" at bounding box center [356, 202] width 713 height 404
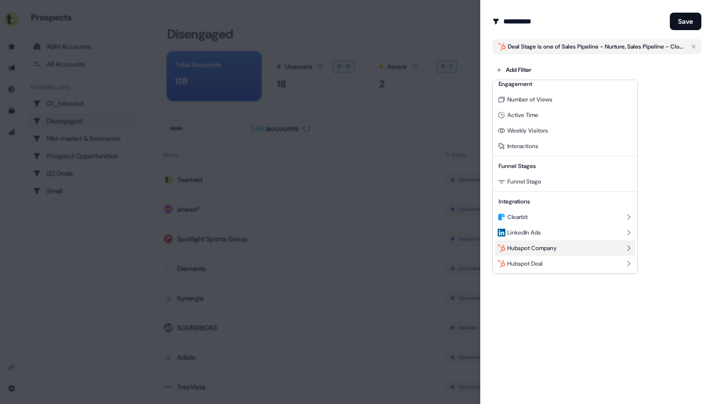
click at [579, 255] on div "Hubspot Company" at bounding box center [565, 248] width 141 height 16
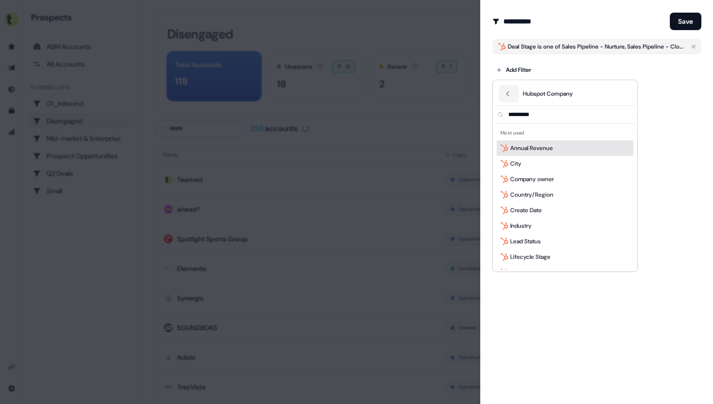
scroll to position [0, 0]
click at [510, 89] on button "Back" at bounding box center [509, 93] width 20 height 17
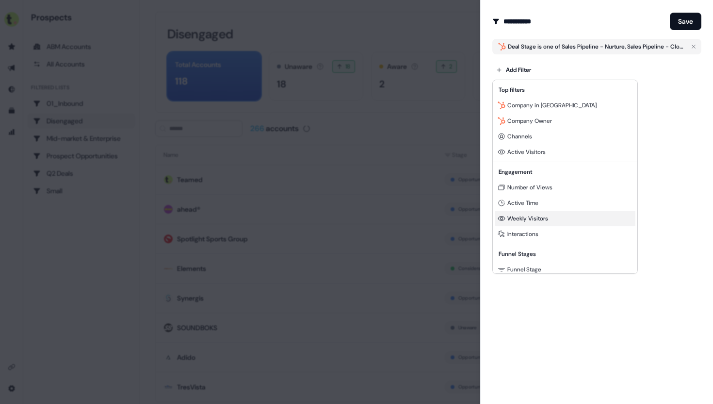
scroll to position [88, 0]
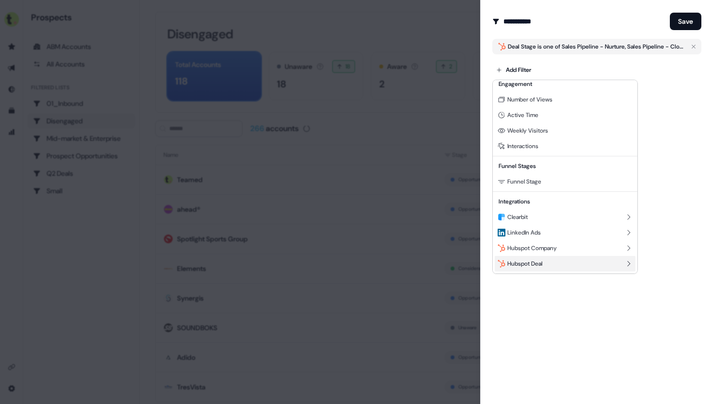
click at [583, 266] on div "Hubspot Deal" at bounding box center [565, 264] width 141 height 16
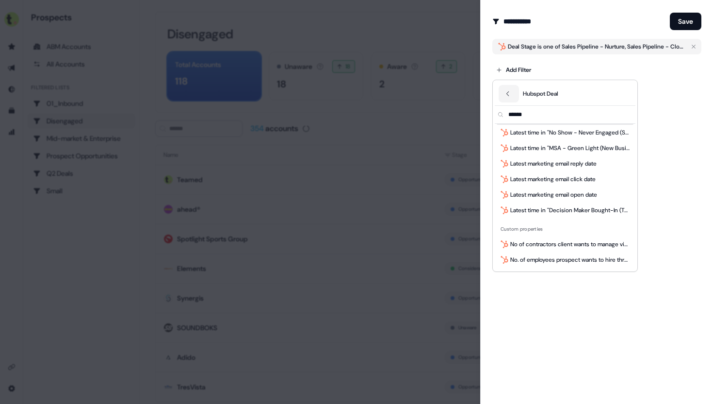
scroll to position [50, 0]
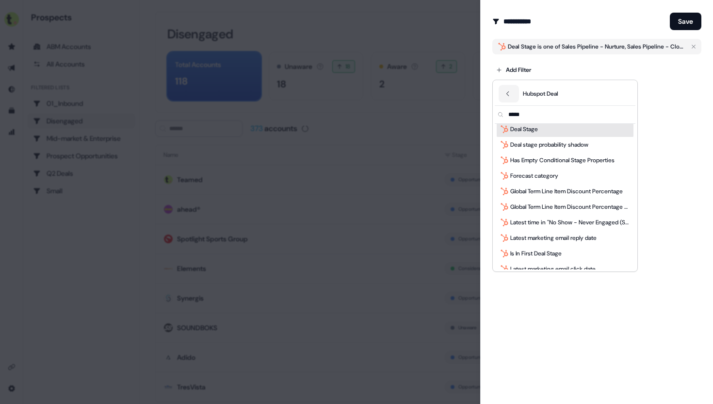
type input "*****"
click at [564, 130] on div "Deal Stage" at bounding box center [565, 129] width 137 height 16
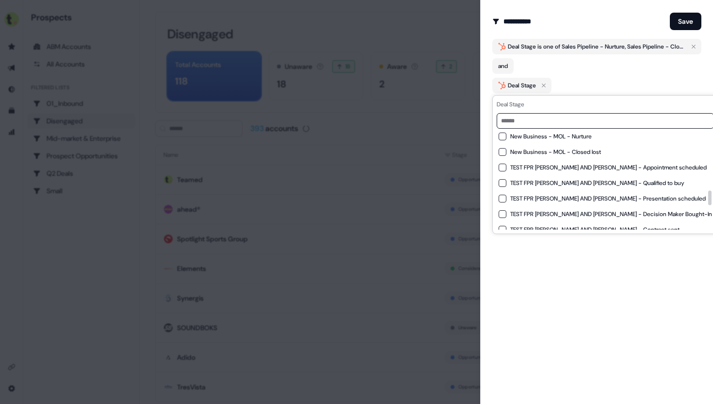
scroll to position [536, 0]
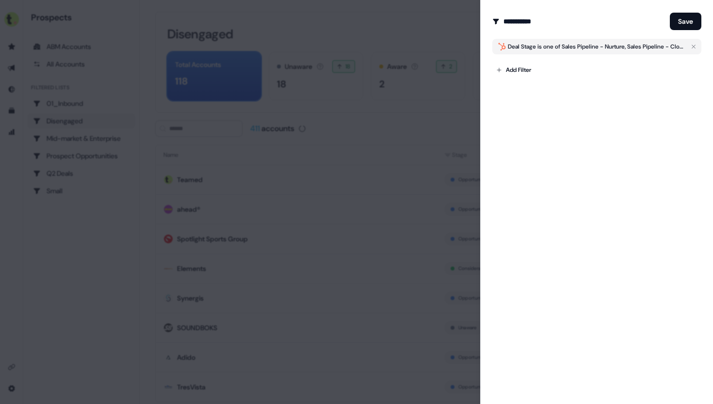
click at [561, 349] on div "**********" at bounding box center [596, 202] width 233 height 404
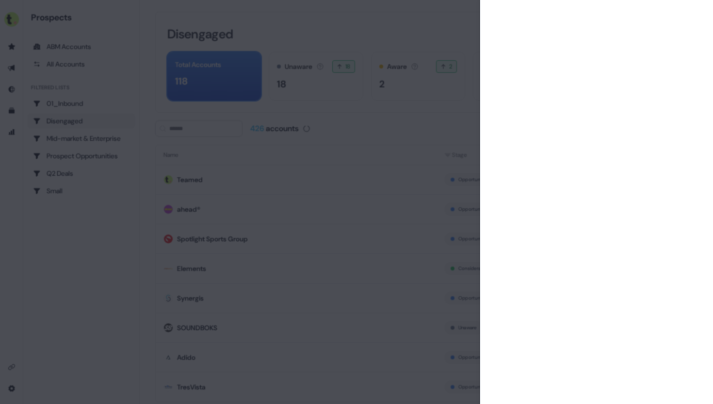
click at [459, 94] on div at bounding box center [356, 202] width 713 height 404
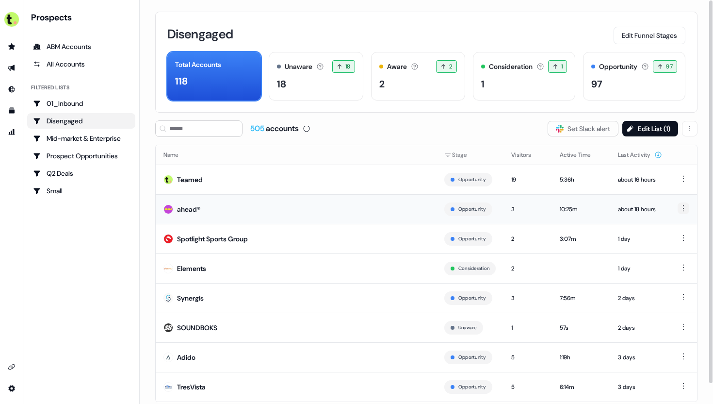
click at [683, 208] on html "For the best experience switch devices to a bigger screen. Go to Userled.io Pro…" at bounding box center [356, 202] width 713 height 404
click at [427, 206] on html "For the best experience switch devices to a bigger screen. Go to Userled.io Pro…" at bounding box center [356, 202] width 713 height 404
click at [393, 206] on td "ahead®" at bounding box center [296, 209] width 281 height 30
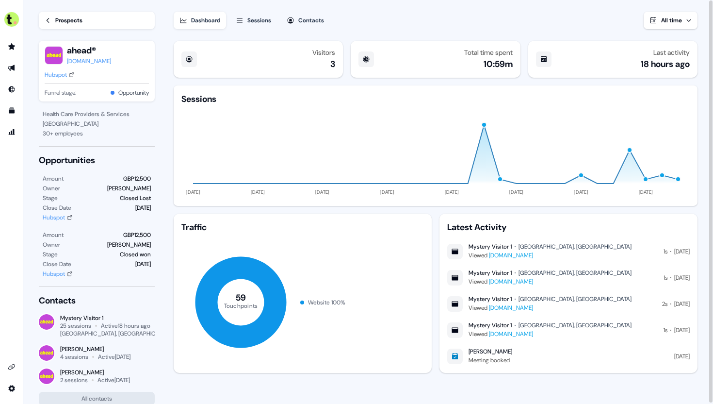
click at [99, 23] on link "Prospects" at bounding box center [97, 20] width 116 height 17
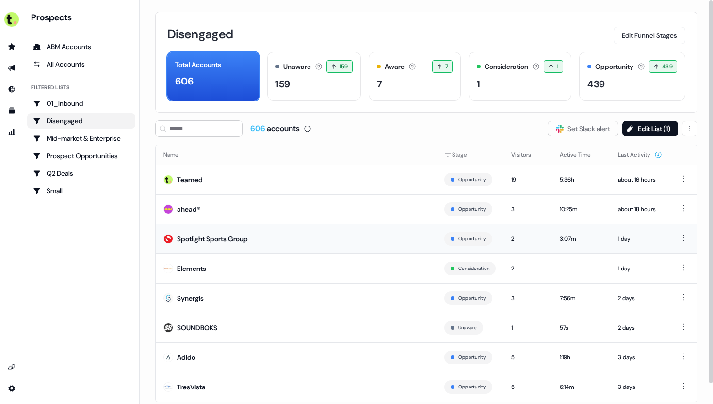
click at [265, 244] on td "Spotlight Sports Group" at bounding box center [296, 239] width 281 height 30
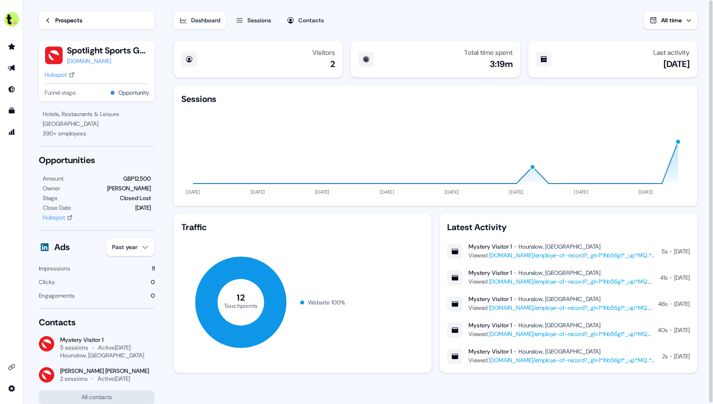
click at [68, 21] on div "Prospects" at bounding box center [68, 21] width 27 height 10
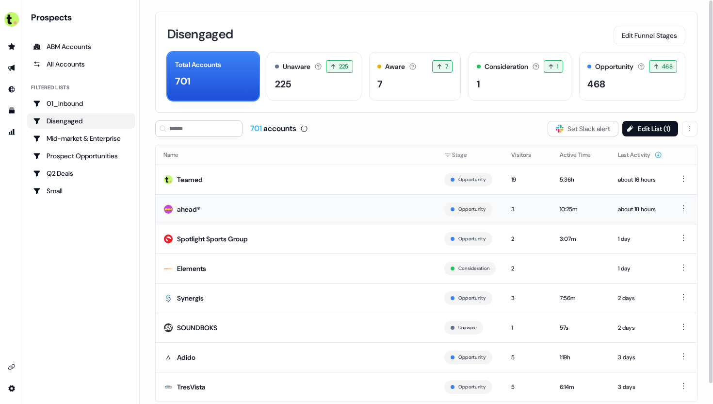
scroll to position [21, 0]
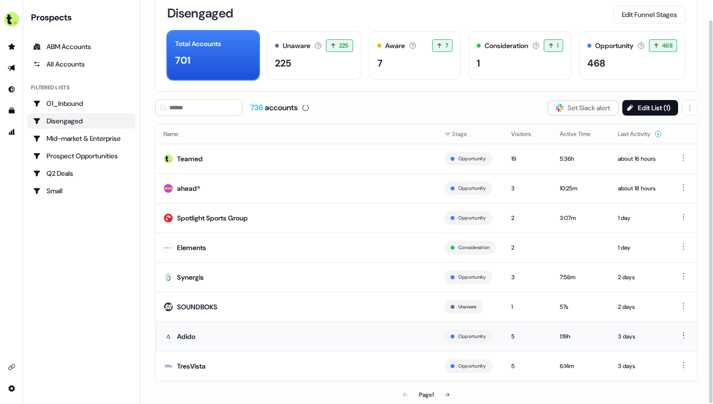
click at [344, 344] on td "Adido" at bounding box center [296, 336] width 281 height 30
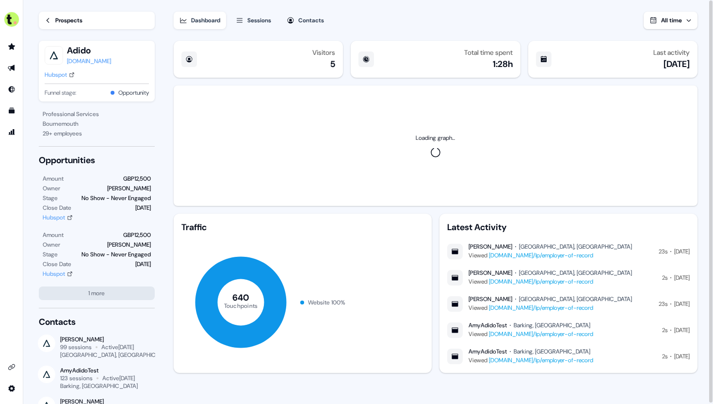
click at [49, 16] on link "Prospects" at bounding box center [97, 20] width 116 height 17
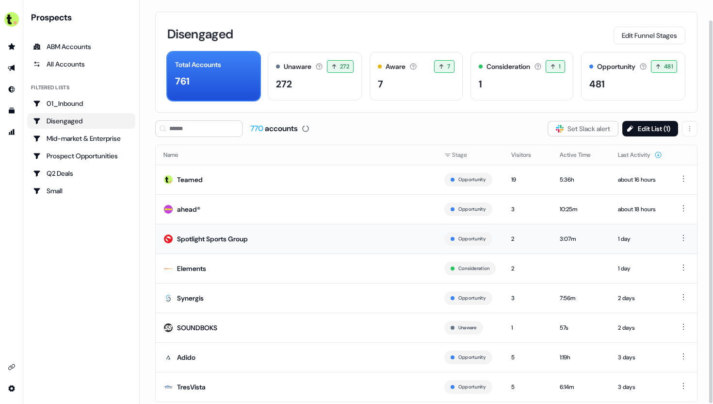
scroll to position [21, 0]
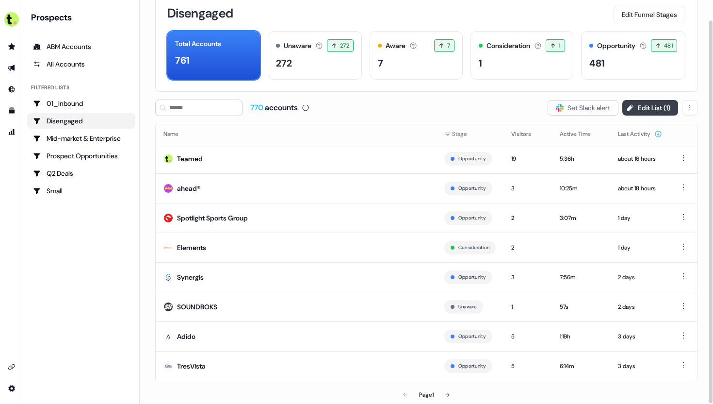
click at [649, 102] on button "Edit List ( 1 )" at bounding box center [651, 108] width 56 height 16
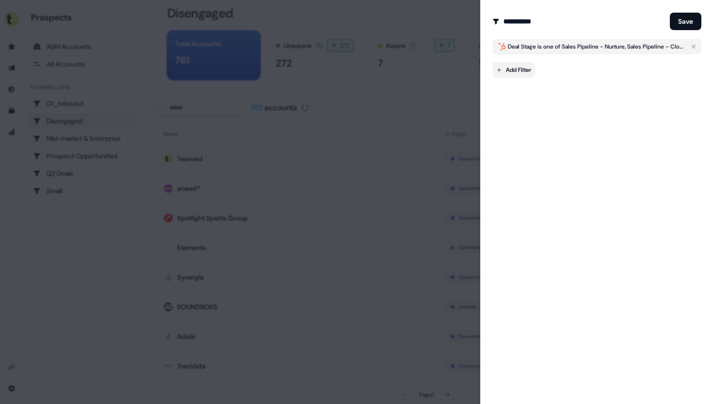
click at [522, 73] on body "For the best experience switch devices to a bigger screen. Go to Userled.io Pro…" at bounding box center [356, 202] width 713 height 404
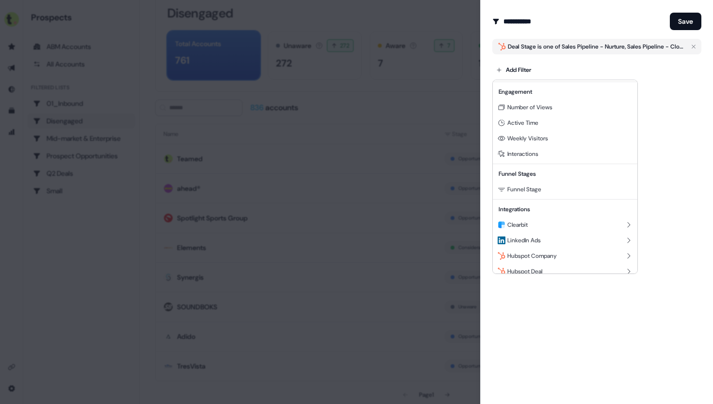
scroll to position [88, 0]
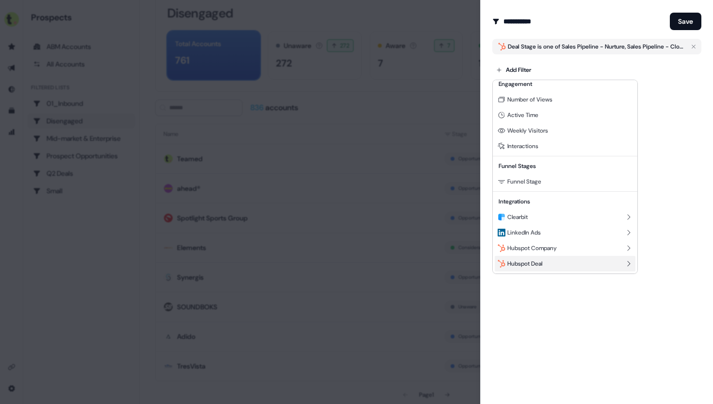
click at [560, 261] on div "Hubspot Deal" at bounding box center [565, 264] width 141 height 16
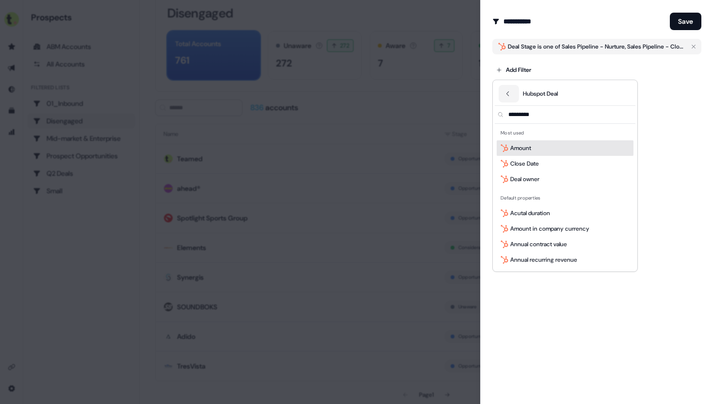
scroll to position [0, 0]
click at [502, 100] on button "Back" at bounding box center [509, 93] width 20 height 17
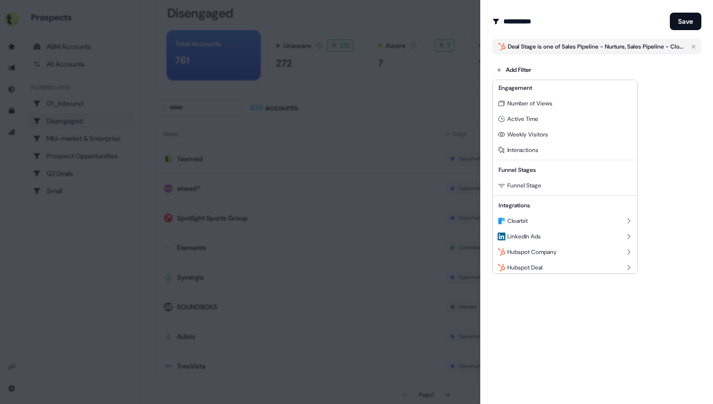
scroll to position [88, 0]
click at [574, 299] on div at bounding box center [356, 202] width 713 height 404
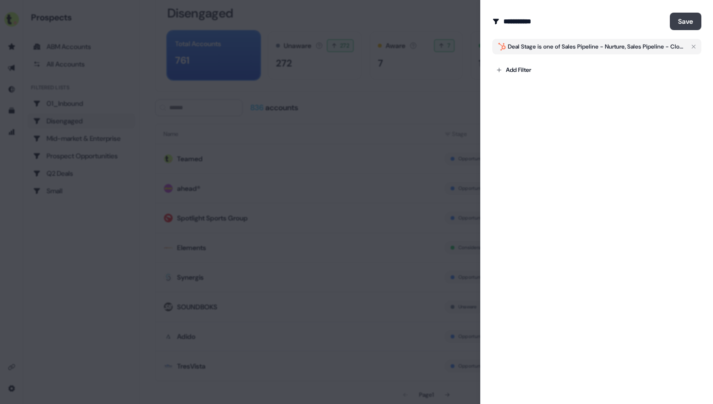
click at [686, 25] on button "Save" at bounding box center [686, 21] width 32 height 17
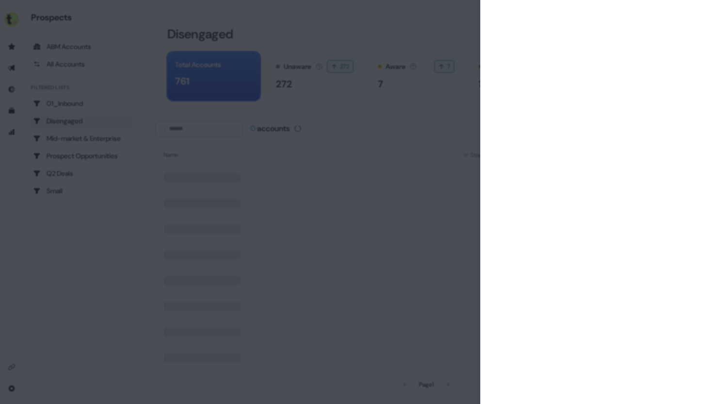
scroll to position [0, 0]
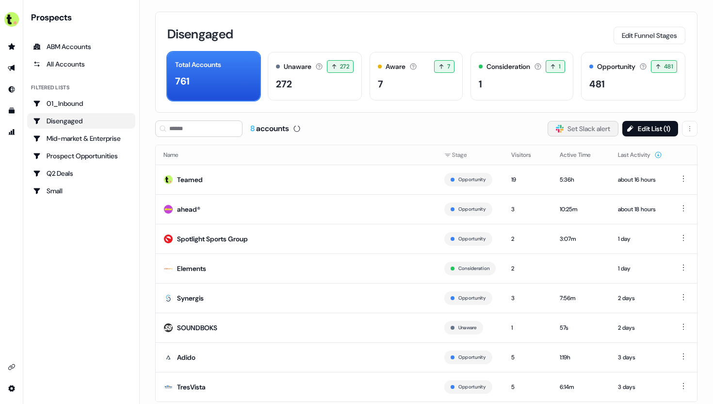
click at [590, 127] on button "Slack Logo SVG Set Slack alert" at bounding box center [583, 129] width 71 height 16
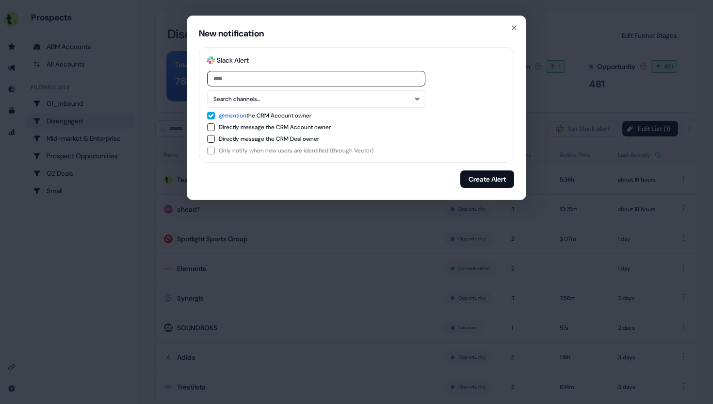
click at [212, 140] on button "Directly message the CRM Deal owner" at bounding box center [211, 139] width 8 height 8
click at [210, 114] on button "@mention the CRM Account owner" at bounding box center [211, 116] width 8 height 8
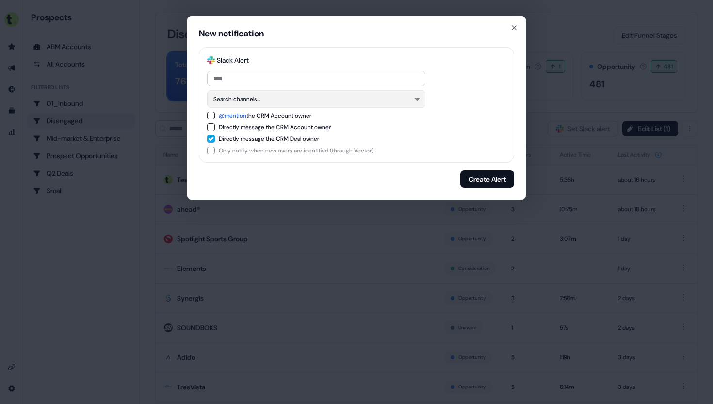
click at [241, 97] on button "Search channels..." at bounding box center [316, 98] width 218 height 17
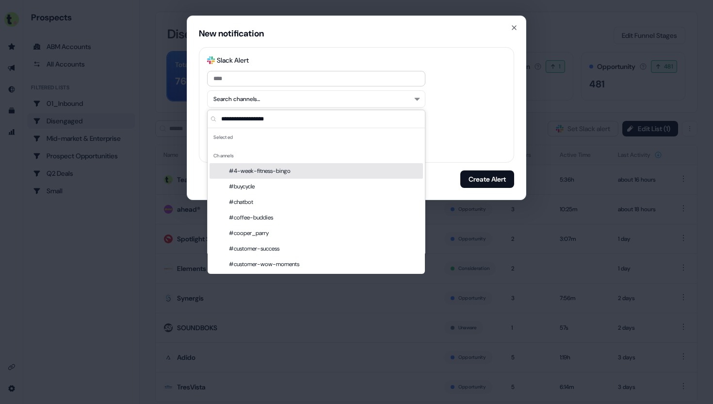
click at [447, 103] on div "Search channels..." at bounding box center [356, 98] width 299 height 17
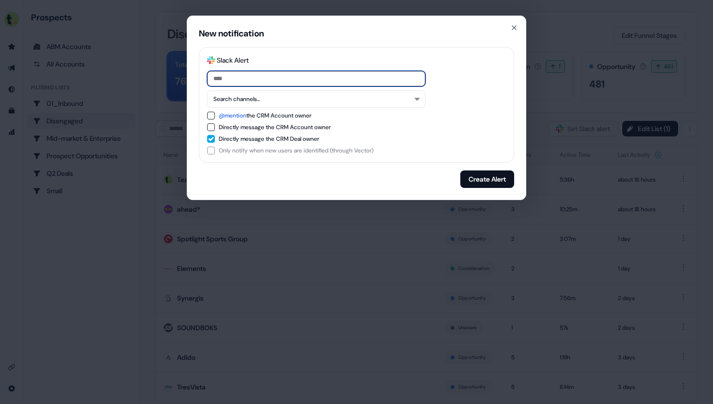
click at [314, 76] on input at bounding box center [316, 79] width 218 height 16
type input "**********"
click at [212, 117] on button "@mention the CRM Account owner" at bounding box center [211, 116] width 8 height 8
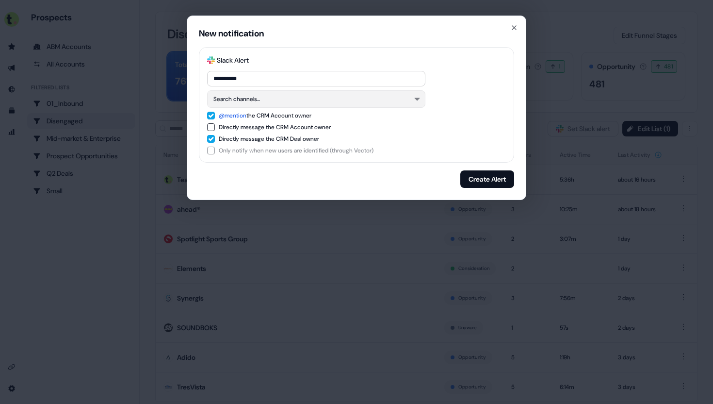
click at [261, 98] on button "Search channels..." at bounding box center [316, 98] width 218 height 17
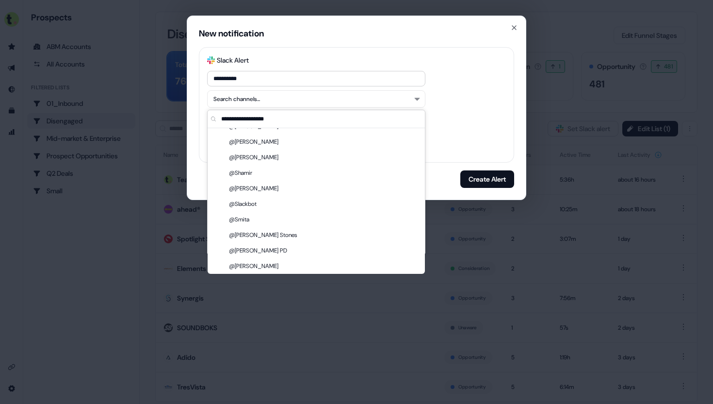
scroll to position [1613, 0]
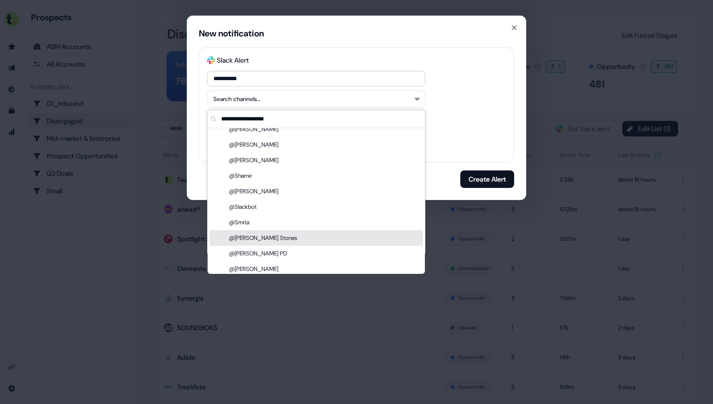
click at [266, 238] on div "@Steen Stones" at bounding box center [317, 238] width 214 height 16
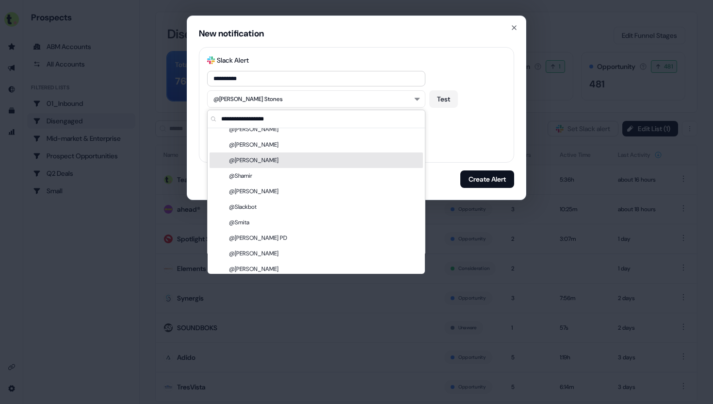
click at [470, 137] on div "Directly message the CRM Deal owner" at bounding box center [356, 139] width 299 height 8
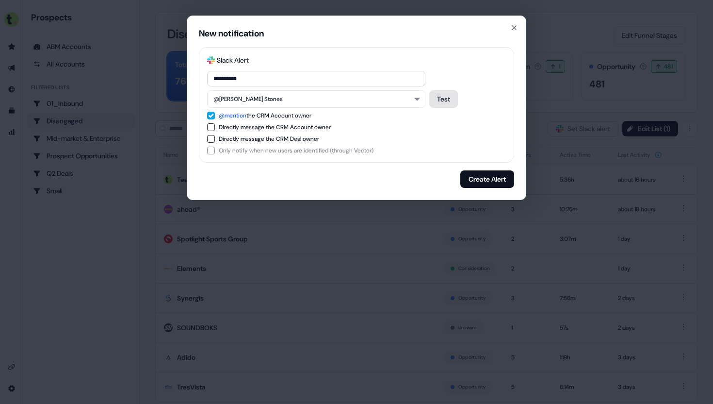
click at [448, 103] on button "Test" at bounding box center [443, 98] width 29 height 17
click at [478, 182] on button "Create Alert" at bounding box center [487, 178] width 54 height 17
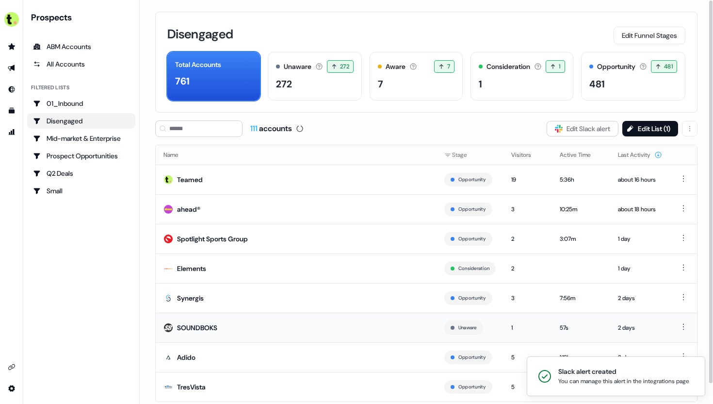
click at [303, 328] on td "SOUNDBOKS" at bounding box center [296, 327] width 281 height 30
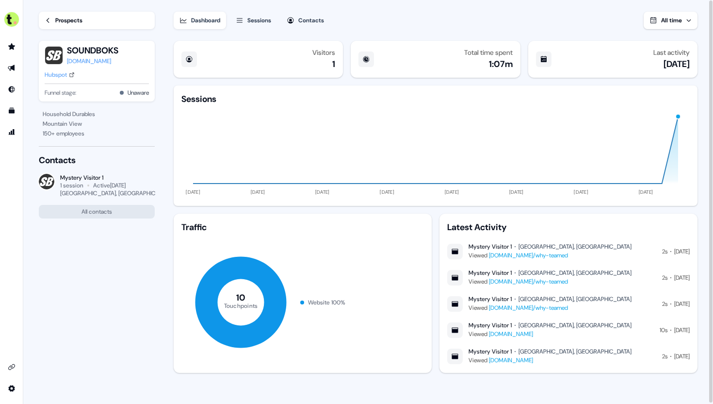
click at [70, 20] on div "Prospects" at bounding box center [68, 21] width 27 height 10
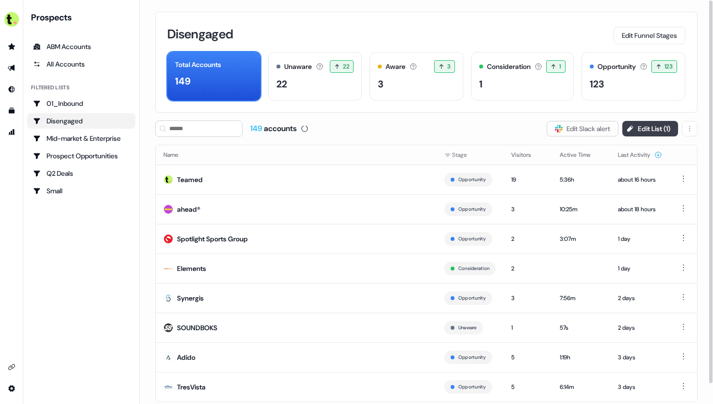
click at [641, 134] on button "Edit List ( 1 )" at bounding box center [651, 129] width 56 height 16
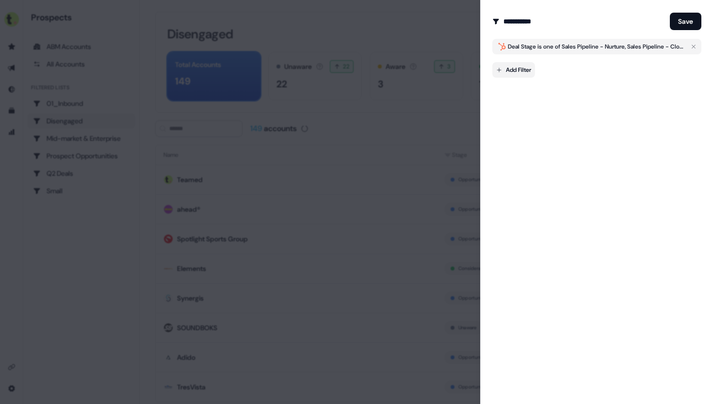
click at [516, 76] on body "For the best experience switch devices to a bigger screen. Go to Userled.io Pro…" at bounding box center [356, 202] width 713 height 404
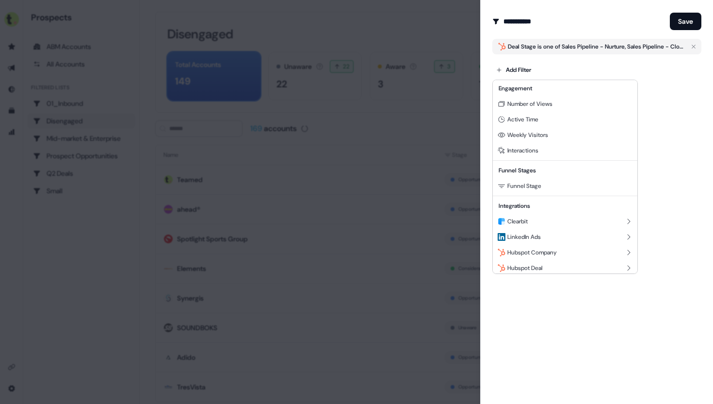
scroll to position [88, 0]
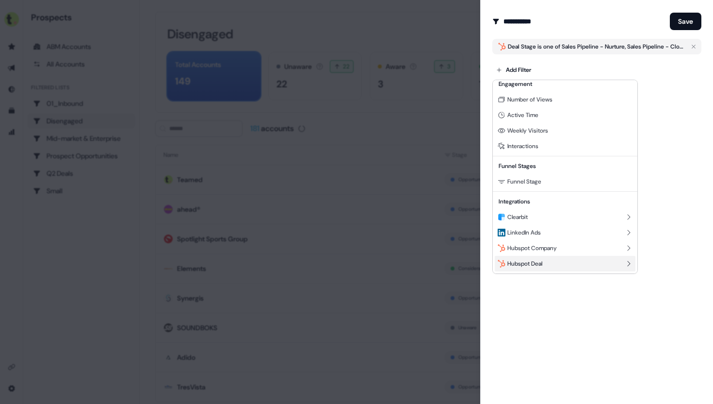
click at [543, 262] on span "Hubspot Deal" at bounding box center [525, 264] width 35 height 8
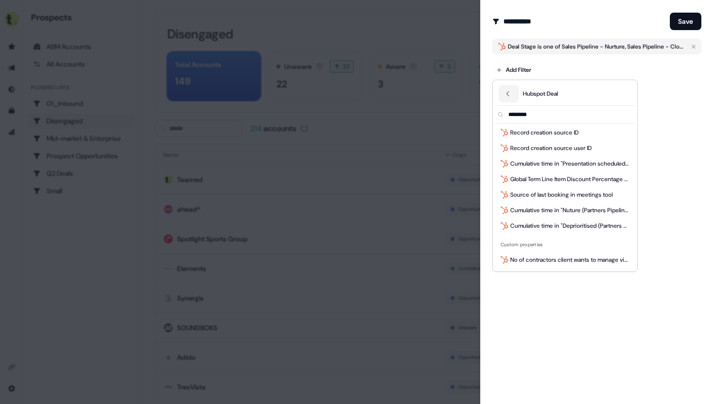
scroll to position [0, 0]
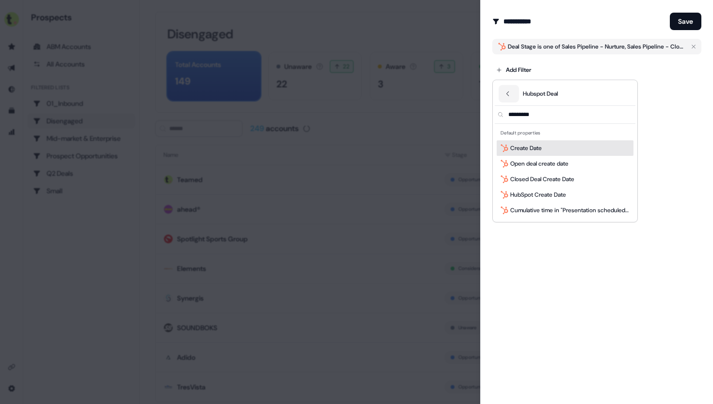
type input "*********"
click at [569, 149] on div "Create Date" at bounding box center [565, 148] width 137 height 16
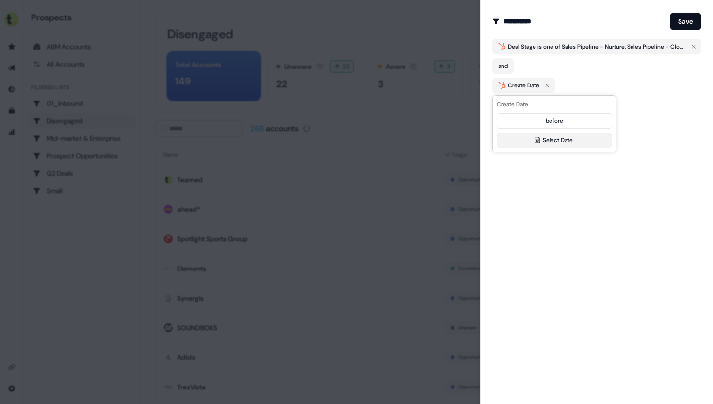
click at [558, 138] on button "Select Date" at bounding box center [554, 140] width 115 height 16
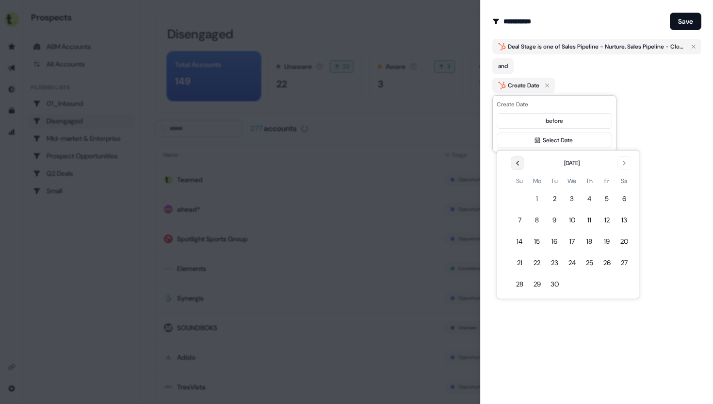
click at [516, 161] on icon "Go to the Previous Month" at bounding box center [518, 163] width 8 height 8
click at [519, 166] on icon "Go to the Previous Month" at bounding box center [518, 163] width 8 height 8
click at [541, 281] on button "30" at bounding box center [536, 283] width 17 height 17
click at [686, 25] on button "Save" at bounding box center [686, 21] width 32 height 17
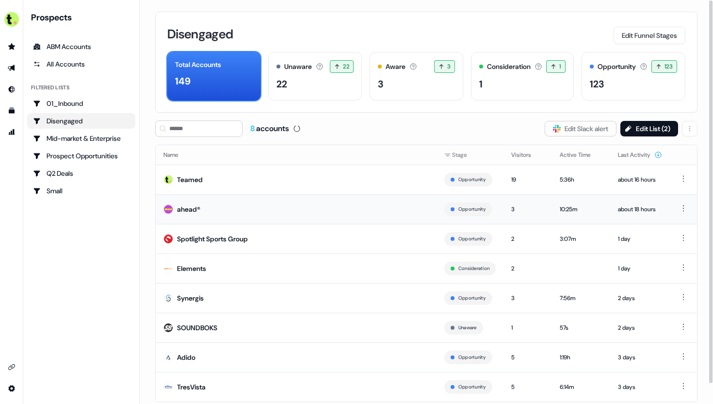
click at [373, 203] on td "ahead®" at bounding box center [296, 209] width 281 height 30
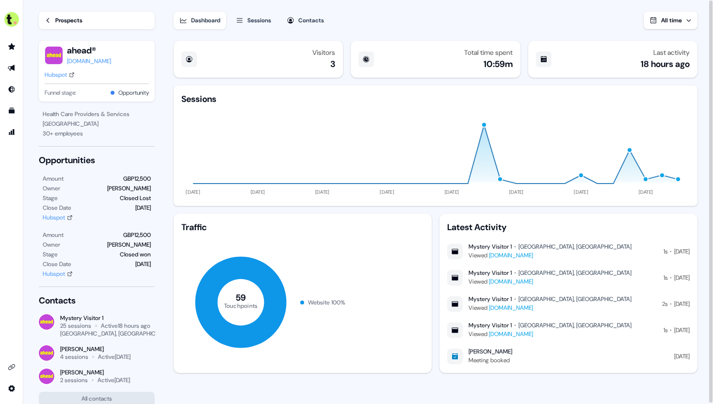
click at [57, 19] on div "Prospects" at bounding box center [68, 21] width 27 height 10
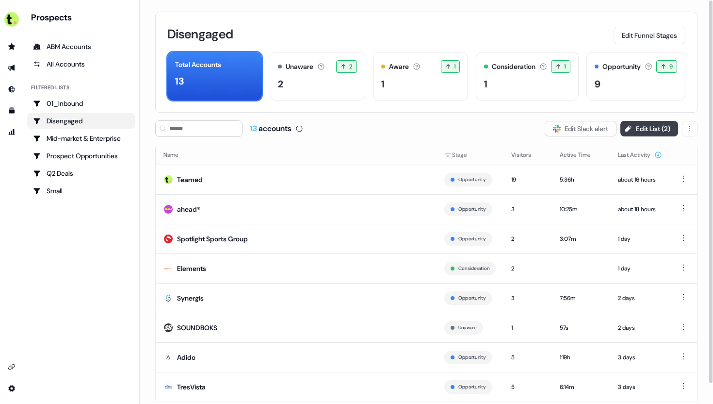
click at [649, 133] on button "Edit List ( 2 )" at bounding box center [650, 129] width 58 height 16
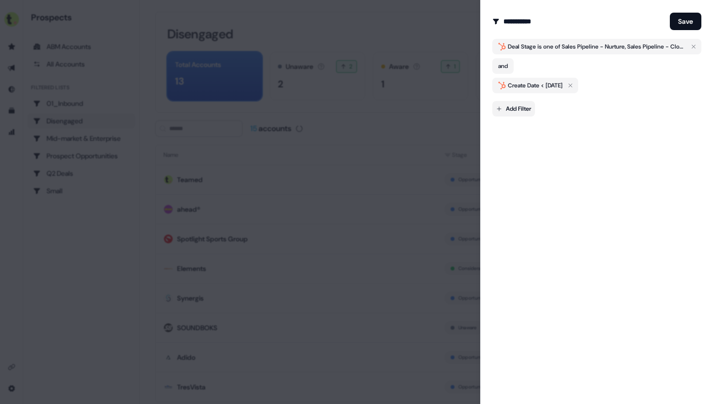
click at [522, 109] on body "For the best experience switch devices to a bigger screen. Go to Userled.io Pro…" at bounding box center [356, 202] width 713 height 404
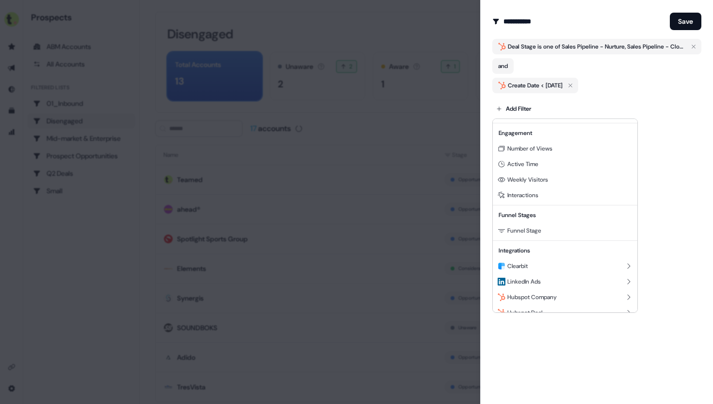
scroll to position [88, 0]
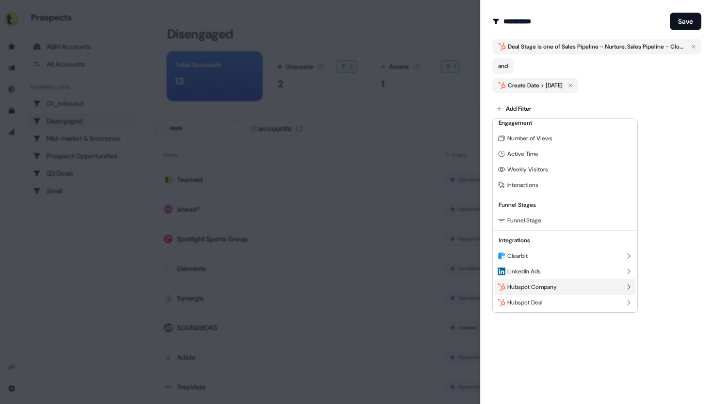
click at [565, 291] on div "Hubspot Company" at bounding box center [565, 287] width 141 height 16
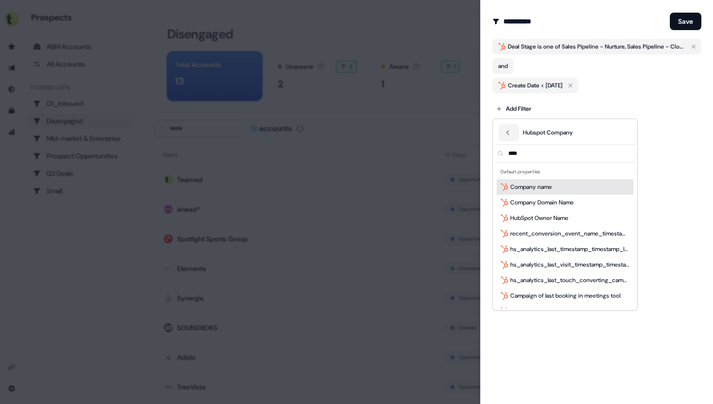
type input "****"
click at [559, 190] on div "Company name" at bounding box center [565, 187] width 137 height 16
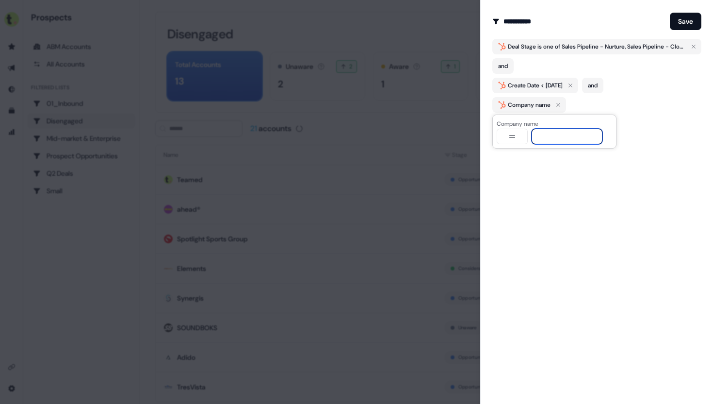
click at [542, 136] on input at bounding box center [567, 137] width 71 height 16
type input "*****"
click at [683, 20] on button "Save" at bounding box center [686, 21] width 32 height 17
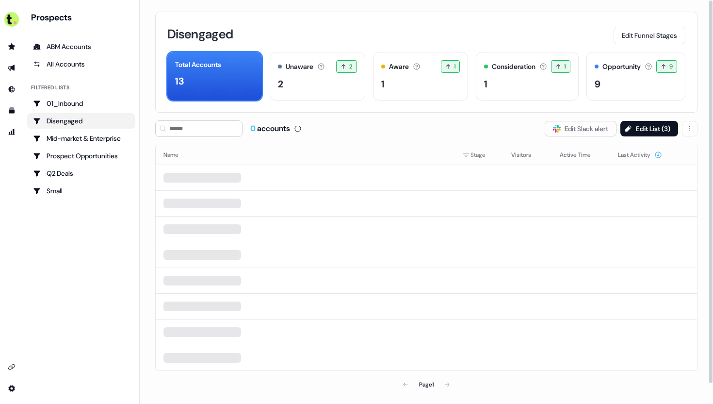
click at [643, 120] on div "0 accounts Slack Logo SVG Edit Slack alert Edit List ( 3 )" at bounding box center [426, 128] width 543 height 16
click at [644, 126] on button "Edit List ( 3 )" at bounding box center [650, 129] width 58 height 16
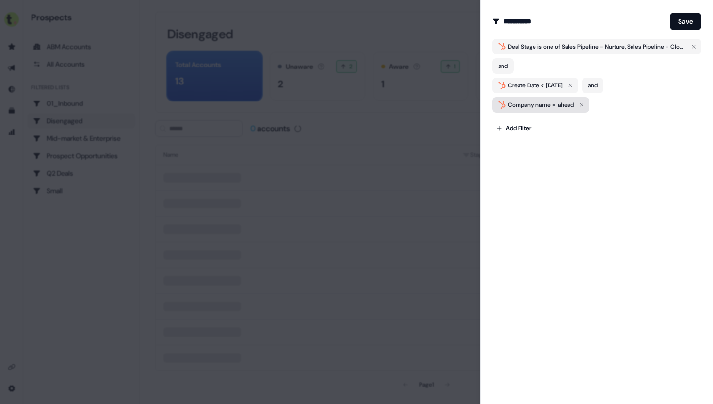
click at [565, 106] on span "ahead" at bounding box center [566, 105] width 16 height 10
click at [516, 141] on button "button" at bounding box center [512, 137] width 31 height 16
click at [608, 183] on div "**********" at bounding box center [596, 202] width 233 height 404
click at [587, 105] on icon "button" at bounding box center [582, 105] width 12 height 12
click at [457, 21] on div at bounding box center [356, 202] width 713 height 404
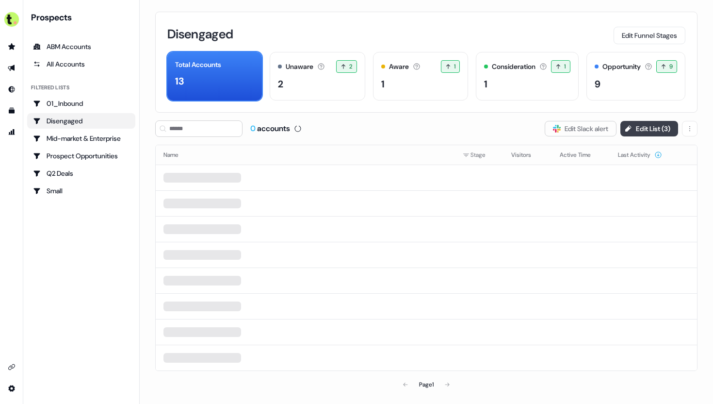
click at [645, 125] on button "Edit List ( 3 )" at bounding box center [650, 129] width 58 height 16
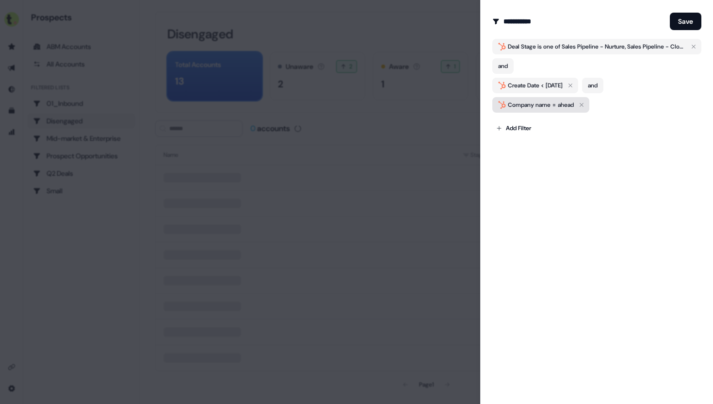
click at [587, 104] on icon "button" at bounding box center [582, 105] width 12 height 12
click at [690, 21] on button "Save" at bounding box center [686, 21] width 32 height 17
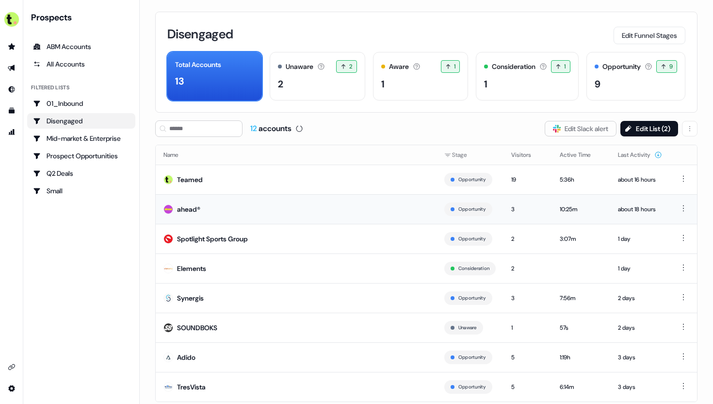
click at [355, 211] on td "ahead®" at bounding box center [296, 209] width 281 height 30
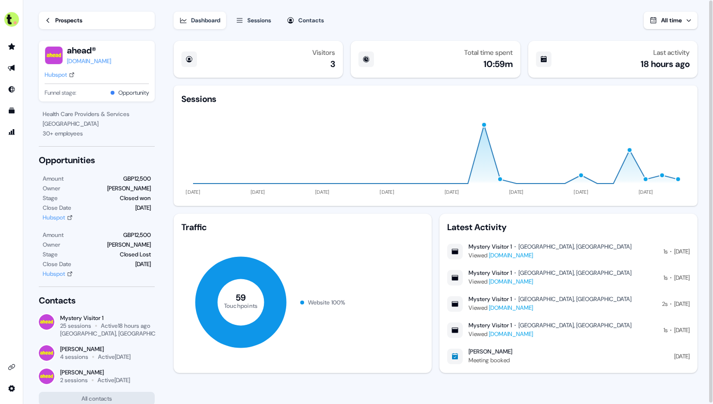
click at [52, 21] on link "Prospects" at bounding box center [97, 20] width 116 height 17
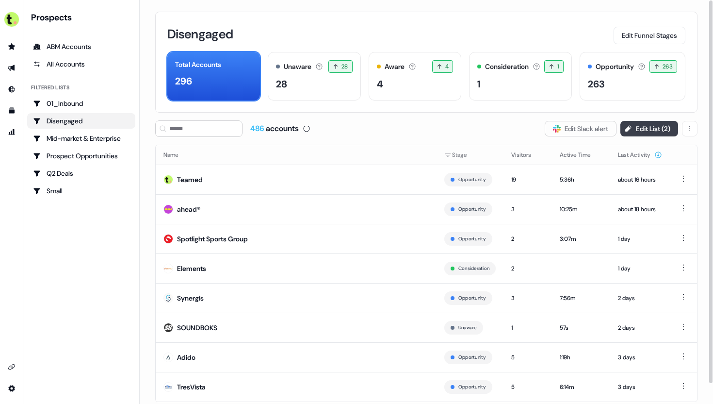
click at [639, 125] on button "Edit List ( 2 )" at bounding box center [650, 129] width 58 height 16
click at [277, 205] on td "ahead®" at bounding box center [296, 209] width 281 height 30
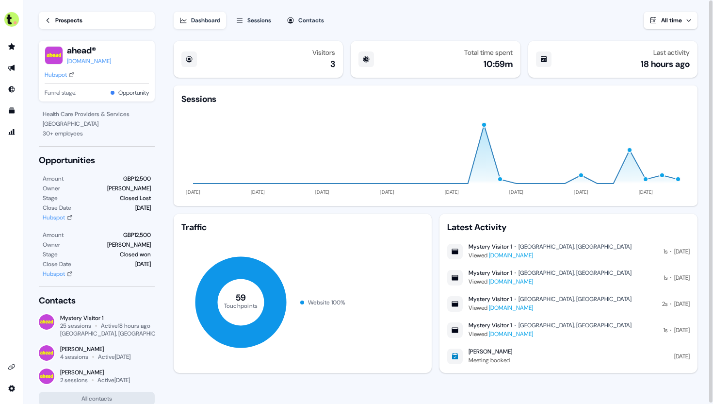
click at [66, 22] on div "Prospects" at bounding box center [68, 21] width 27 height 10
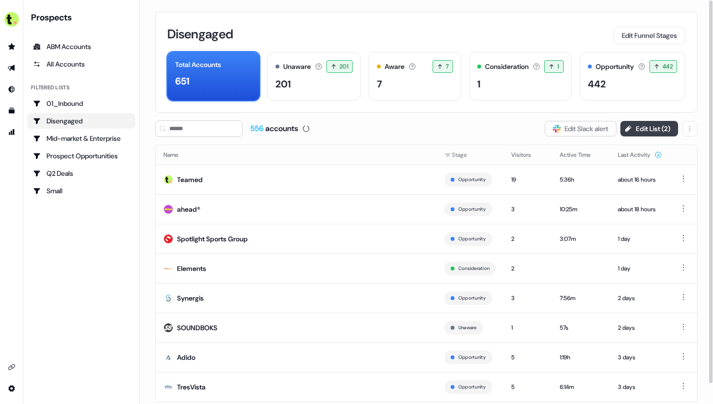
click at [639, 124] on button "Edit List ( 2 )" at bounding box center [650, 129] width 58 height 16
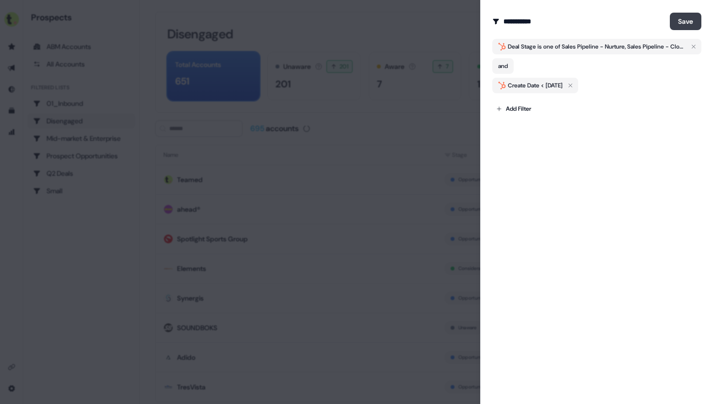
click at [692, 20] on button "Save" at bounding box center [686, 21] width 32 height 17
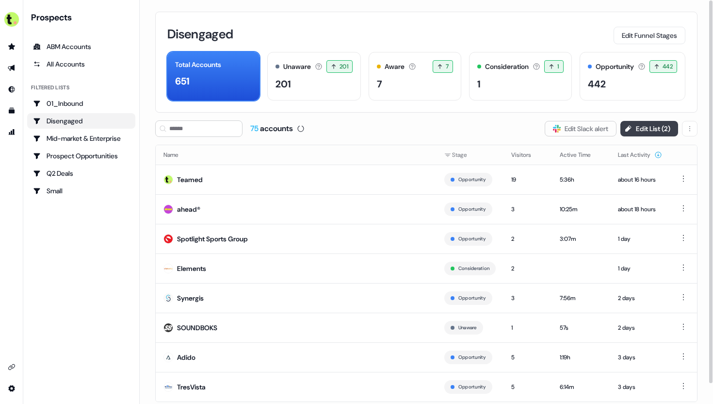
click at [634, 127] on button "Edit List ( 2 )" at bounding box center [650, 129] width 58 height 16
click at [216, 216] on td "ahead®" at bounding box center [296, 209] width 281 height 30
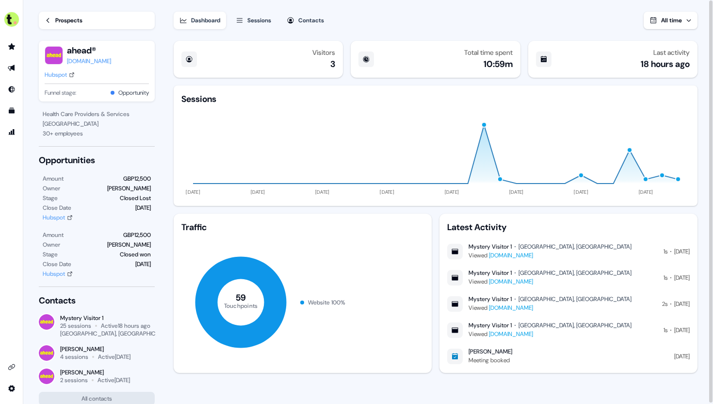
click at [74, 12] on link "Prospects" at bounding box center [97, 20] width 116 height 17
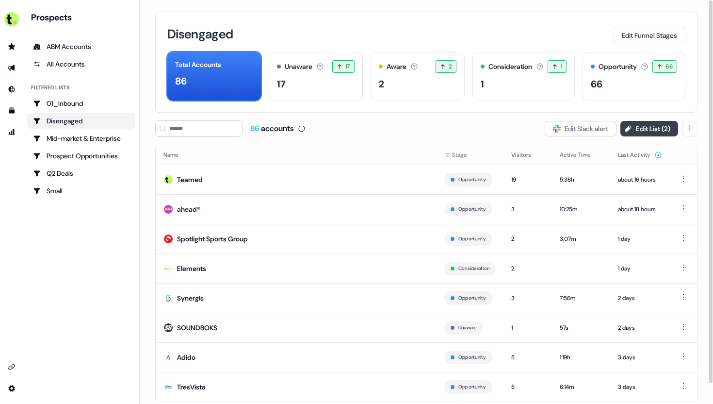
click at [641, 127] on button "Edit List ( 2 )" at bounding box center [650, 129] width 58 height 16
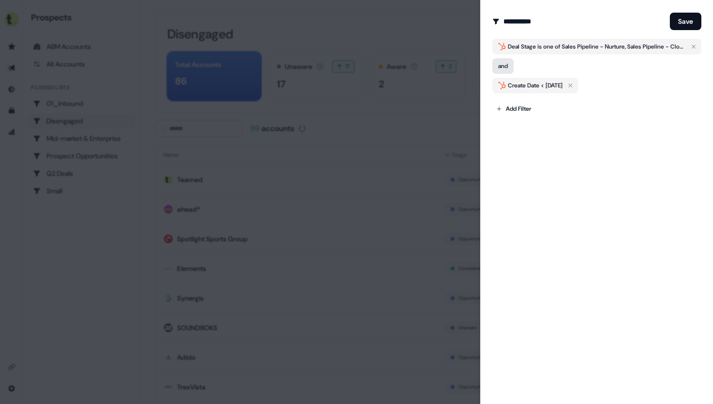
click at [504, 68] on button "and" at bounding box center [503, 66] width 21 height 16
click at [679, 21] on button "Save" at bounding box center [686, 21] width 32 height 17
